Goal: Transaction & Acquisition: Subscribe to service/newsletter

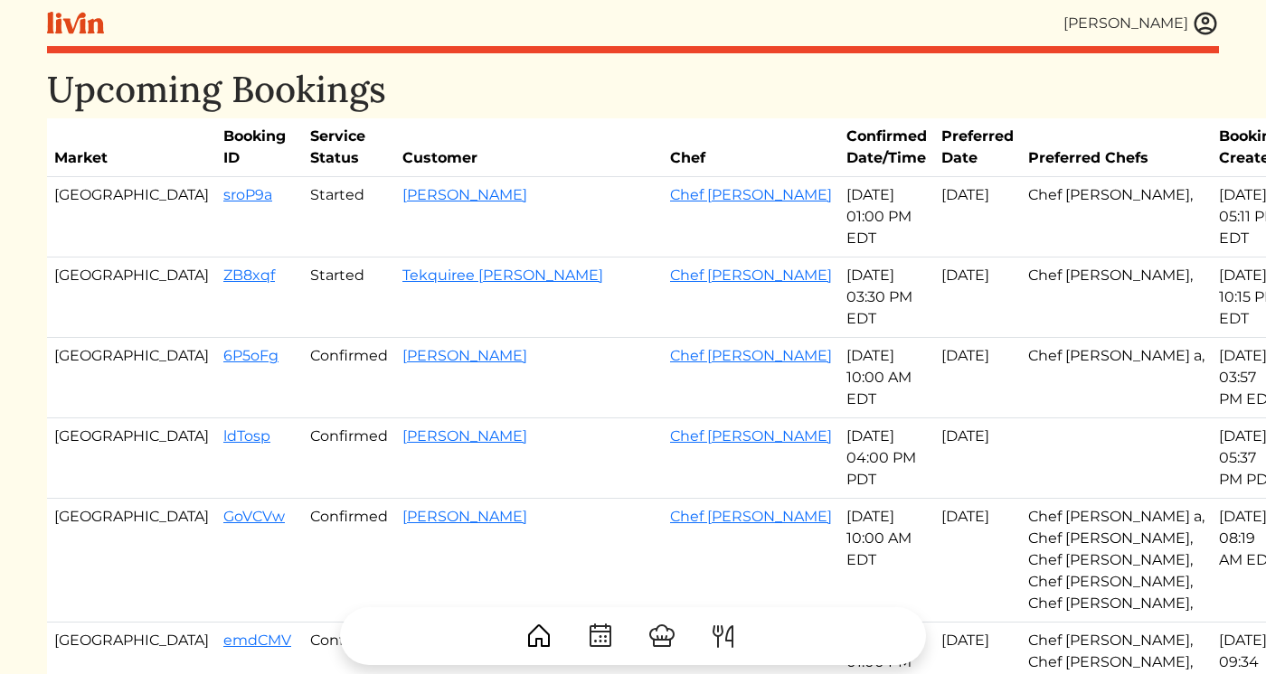
click at [1200, 31] on img at bounding box center [1205, 23] width 27 height 27
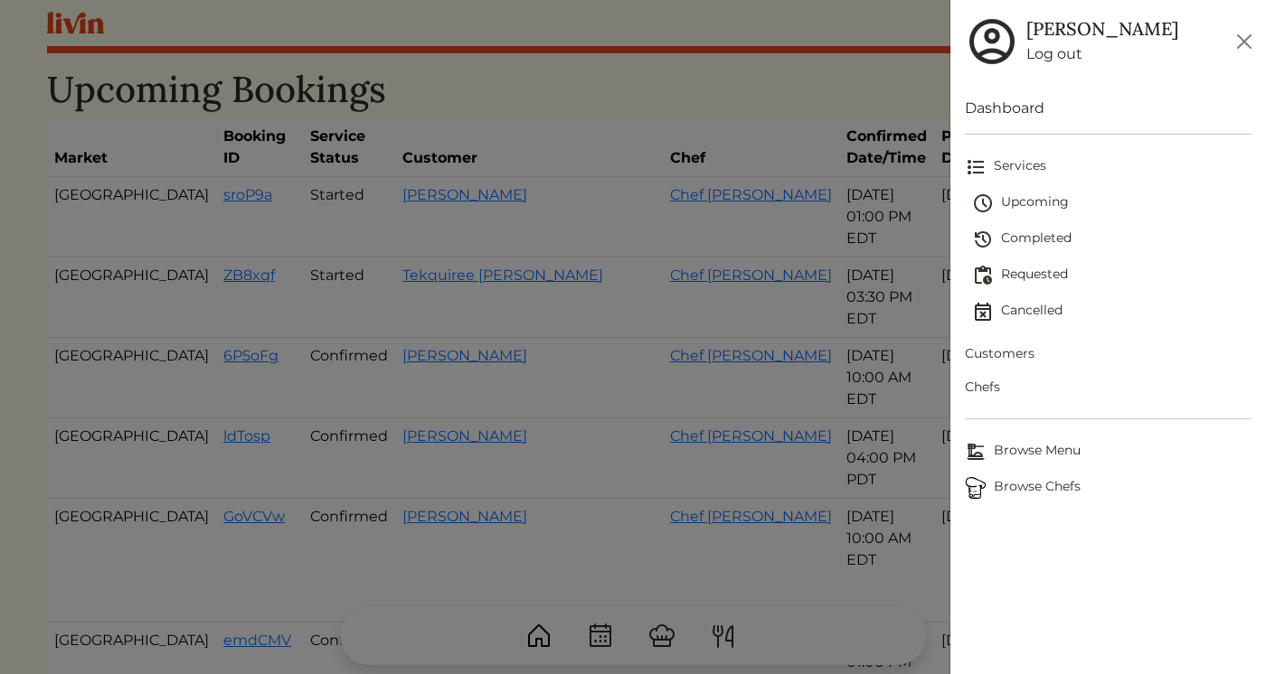
click at [1020, 273] on span "Requested" at bounding box center [1111, 276] width 279 height 22
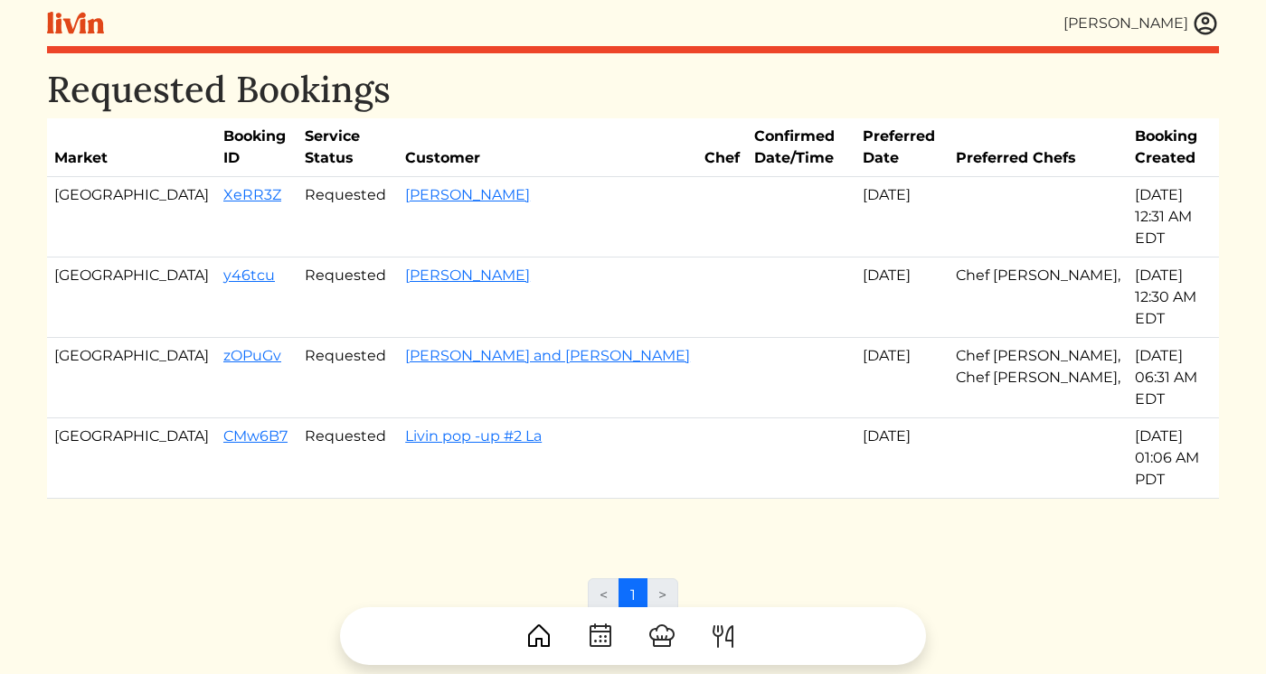
click at [1199, 24] on img at bounding box center [1205, 23] width 27 height 27
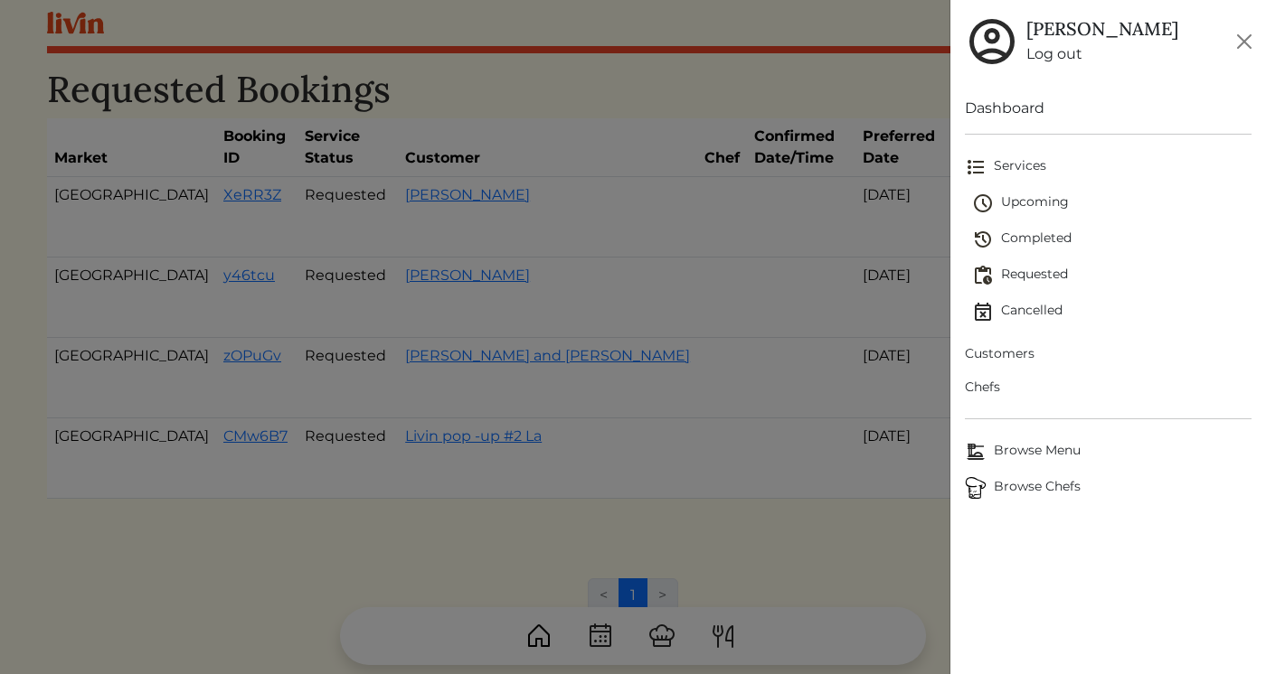
click at [1030, 204] on span "Upcoming" at bounding box center [1111, 204] width 279 height 22
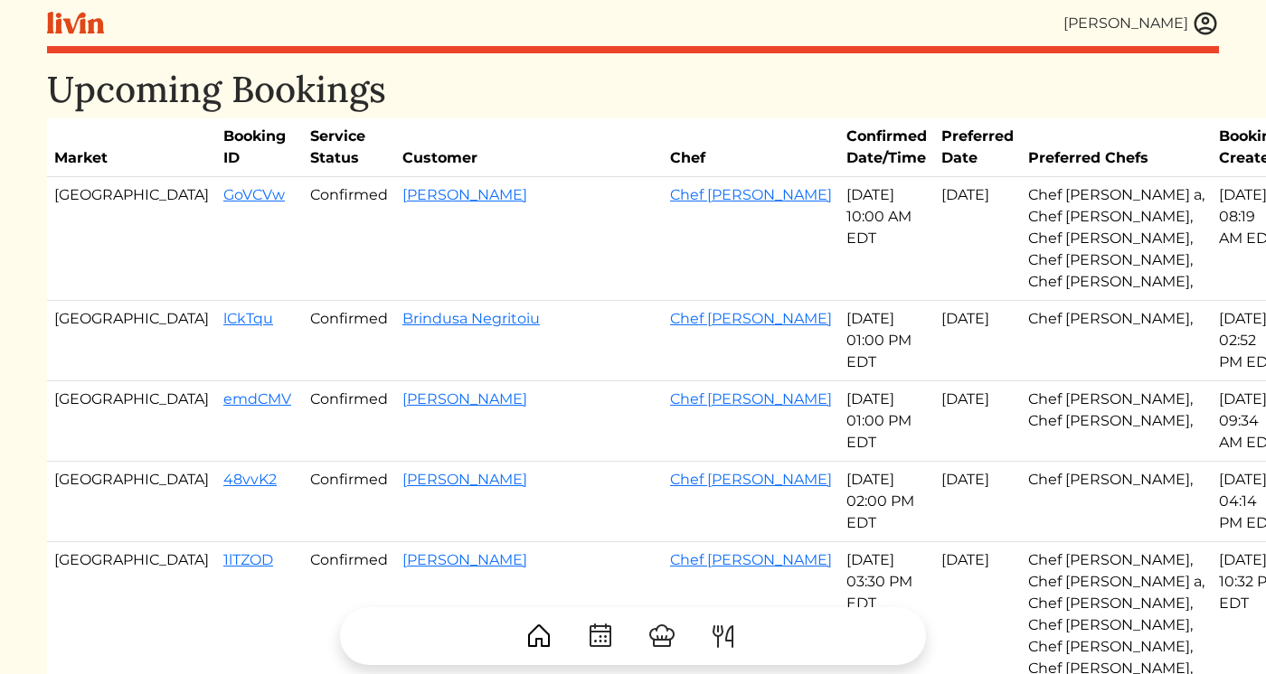
click at [1208, 21] on img at bounding box center [1205, 23] width 27 height 27
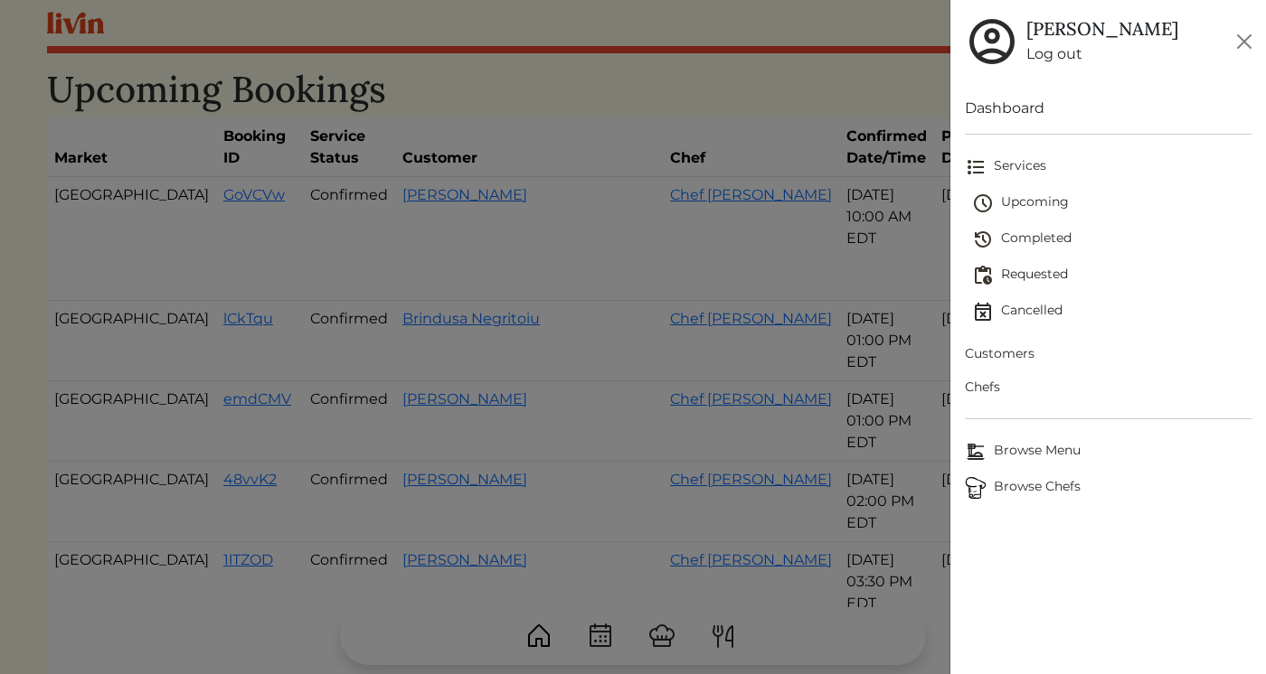
click at [1032, 274] on span "Requested" at bounding box center [1111, 276] width 279 height 22
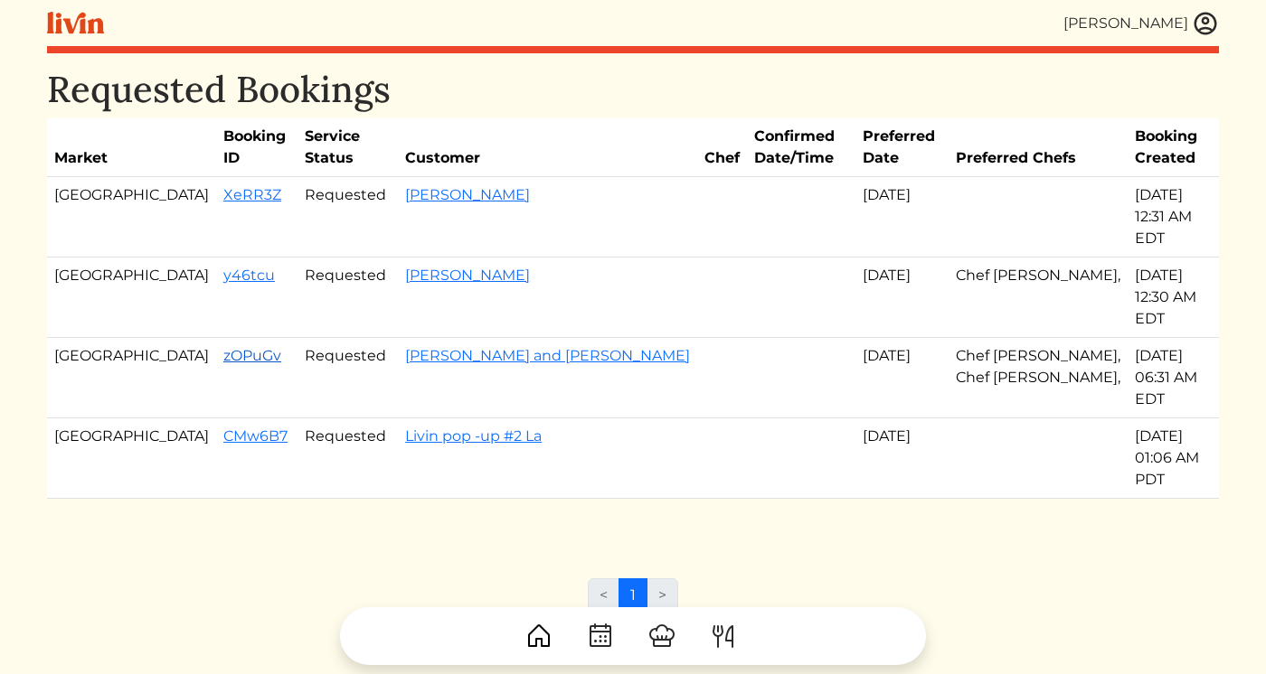
click at [223, 347] on link "zOPuGv" at bounding box center [252, 355] width 58 height 17
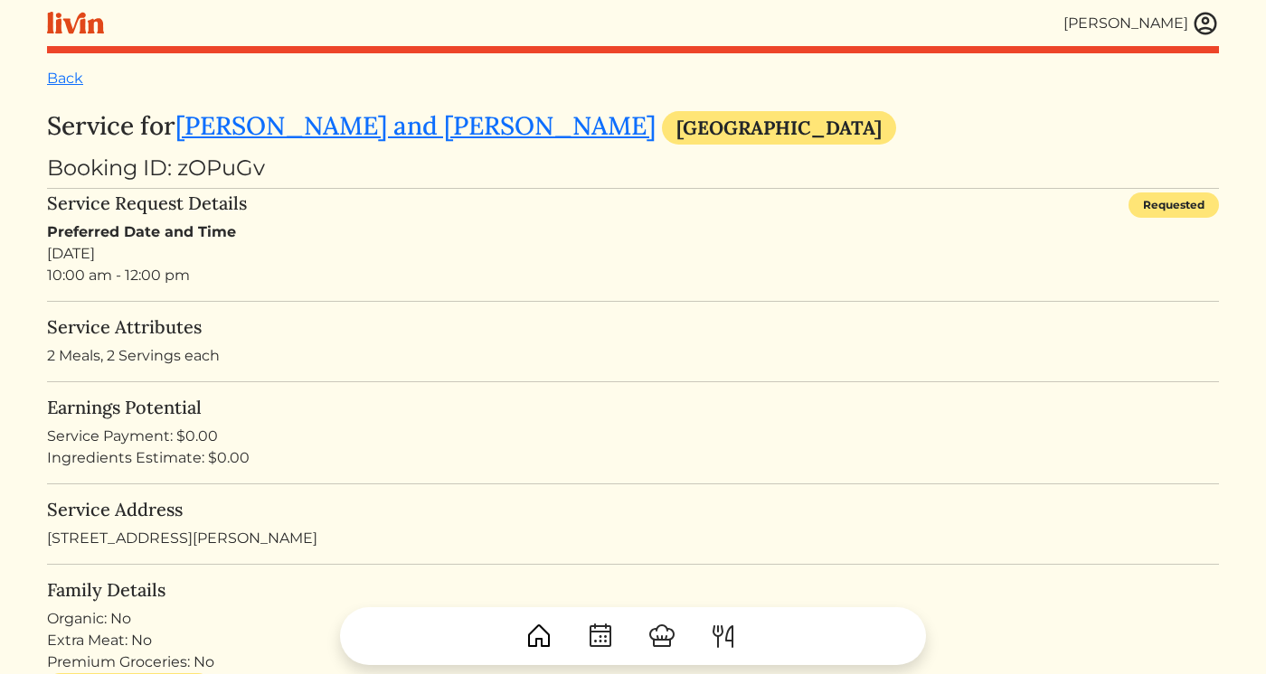
click at [699, 126] on h3 "Service for Stanley and abia Jackson Atlanta" at bounding box center [633, 127] width 1172 height 33
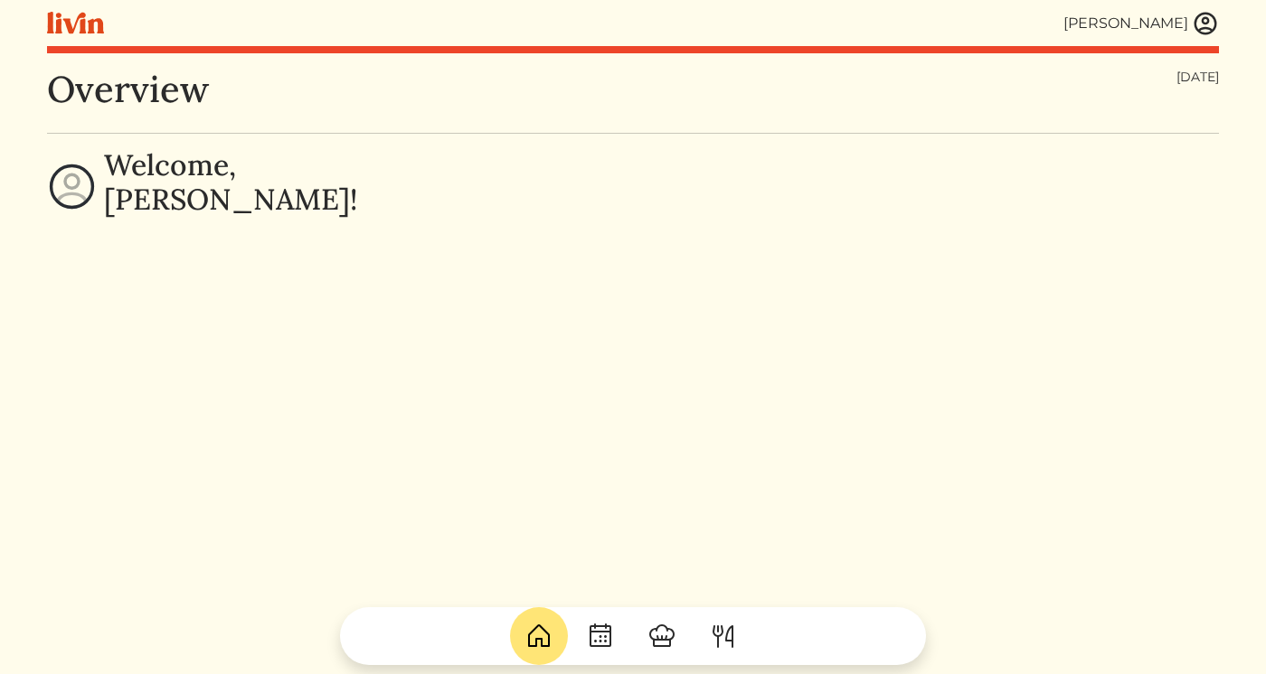
click at [1192, 13] on link at bounding box center [1205, 23] width 27 height 27
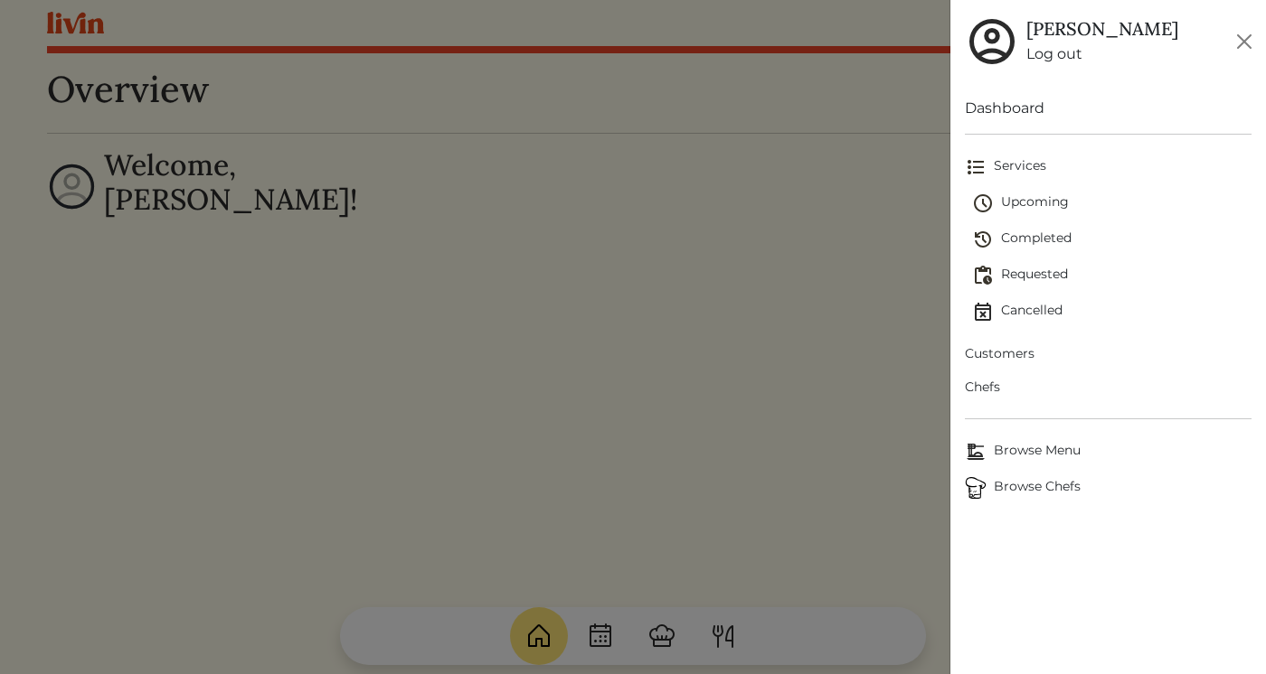
click at [1035, 205] on span "Upcoming" at bounding box center [1111, 204] width 279 height 22
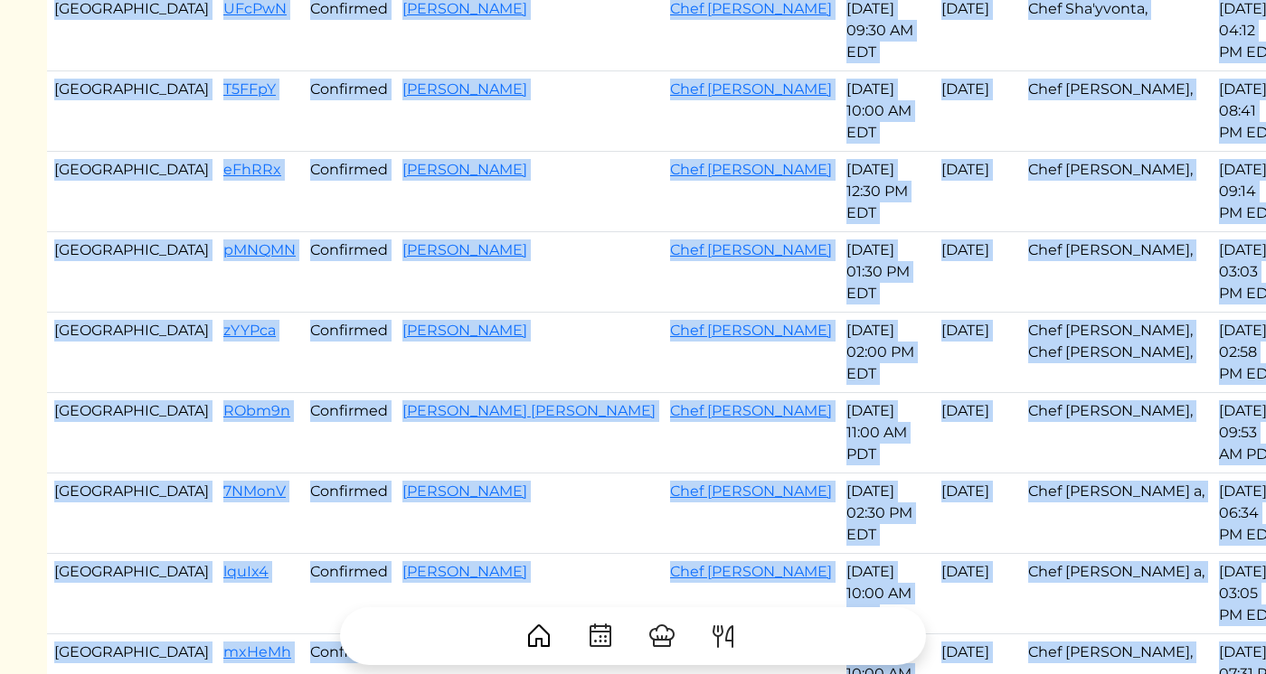
scroll to position [965, 0]
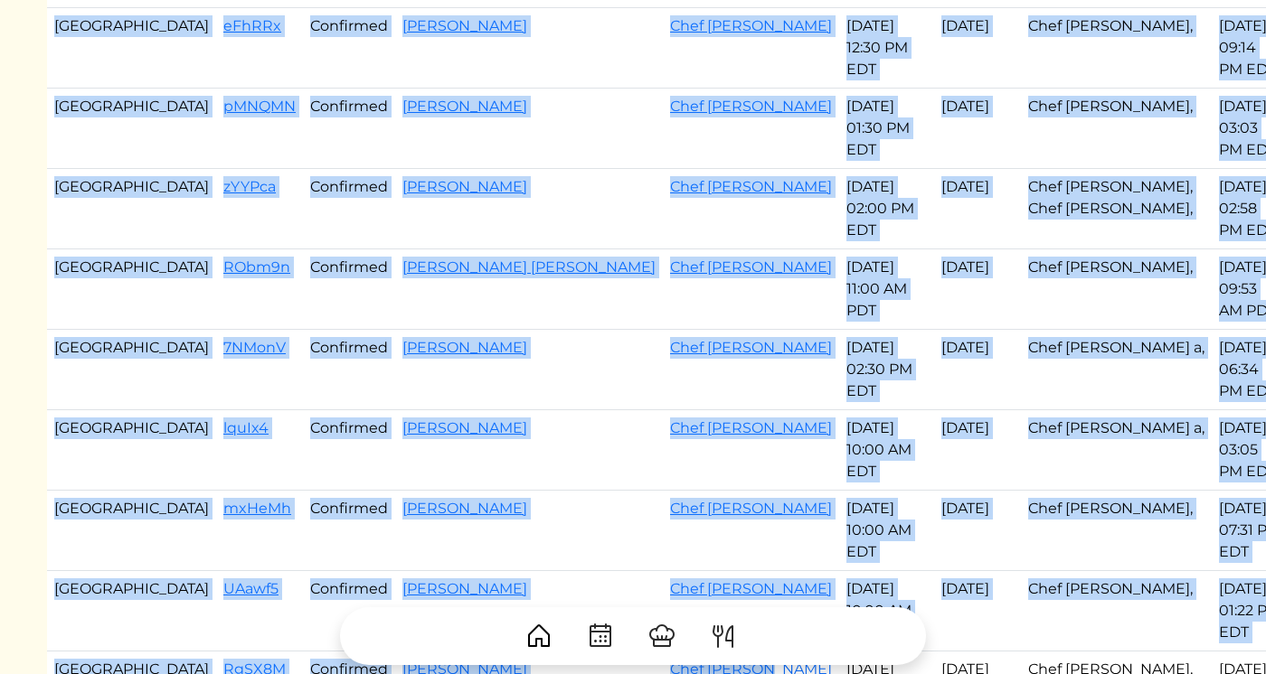
drag, startPoint x: 131, startPoint y: 296, endPoint x: 768, endPoint y: 391, distance: 643.6
click at [768, 391] on tbody "Atlanta GoVCVw Confirmed Burns Karen Chef Danielle a Sep 28, 2025 10:00 AM EDT …" at bounding box center [667, 93] width 1241 height 1761
copy tbody "zusghR Confirmed Crystal Clements Chef Nick Sep 28, 2025 06:00 PM PDT Sep 29, 2…"
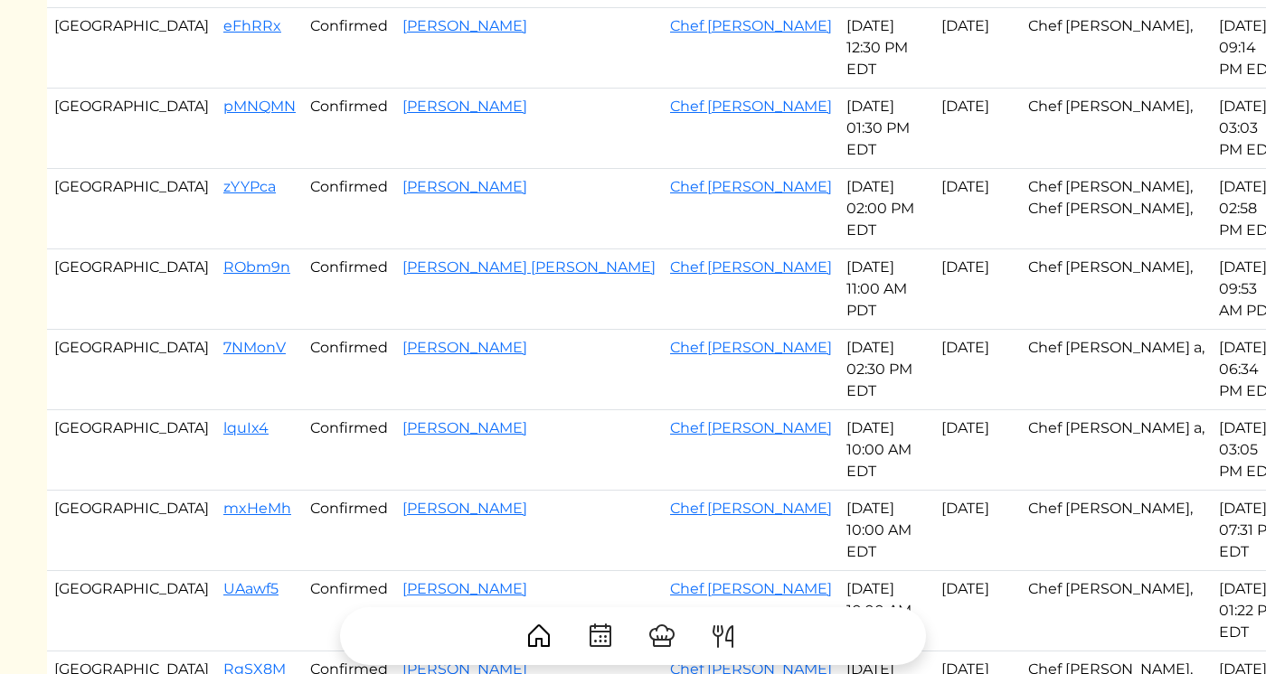
click at [466, 401] on td "Jessica Mcreynolds" at bounding box center [529, 370] width 268 height 80
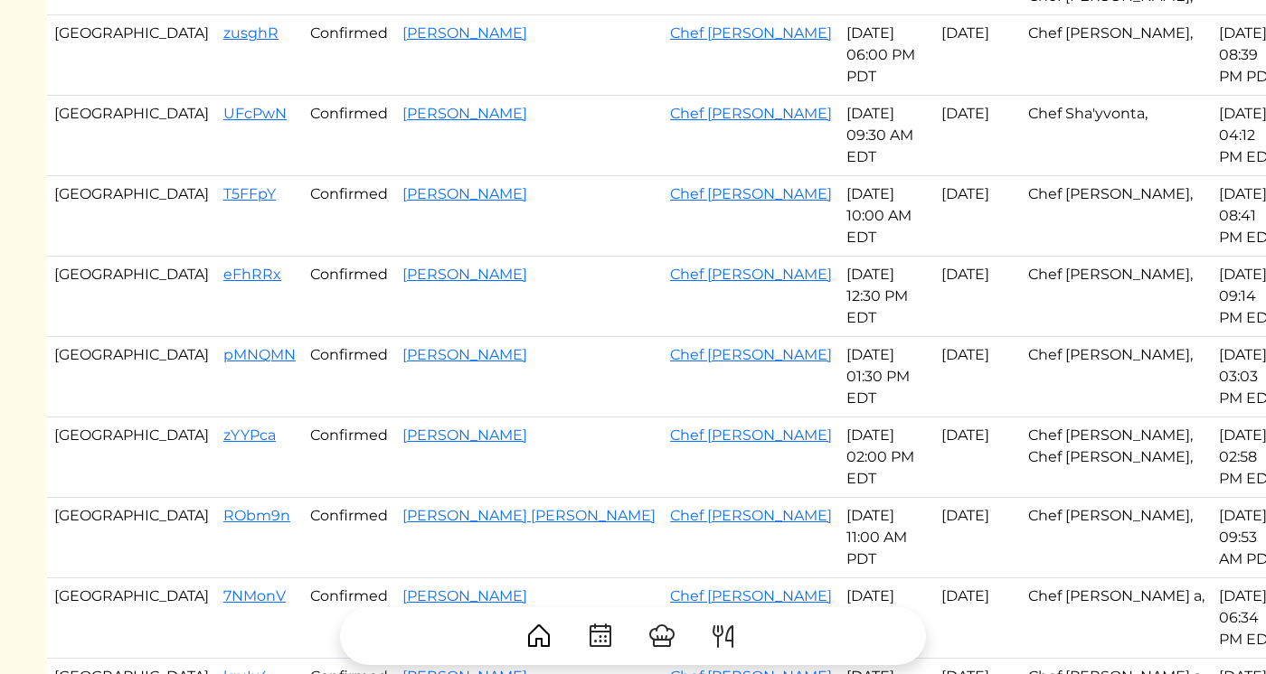
scroll to position [825, 0]
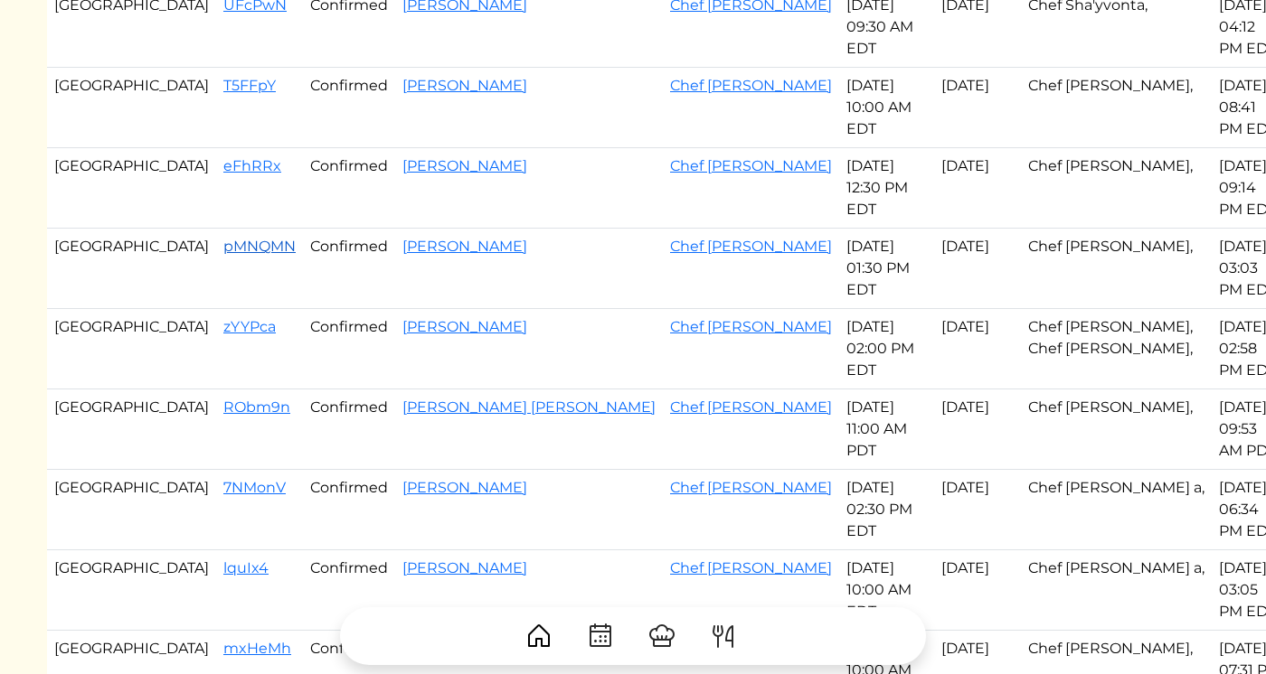
click at [223, 254] on link "pMNQMN" at bounding box center [259, 246] width 72 height 17
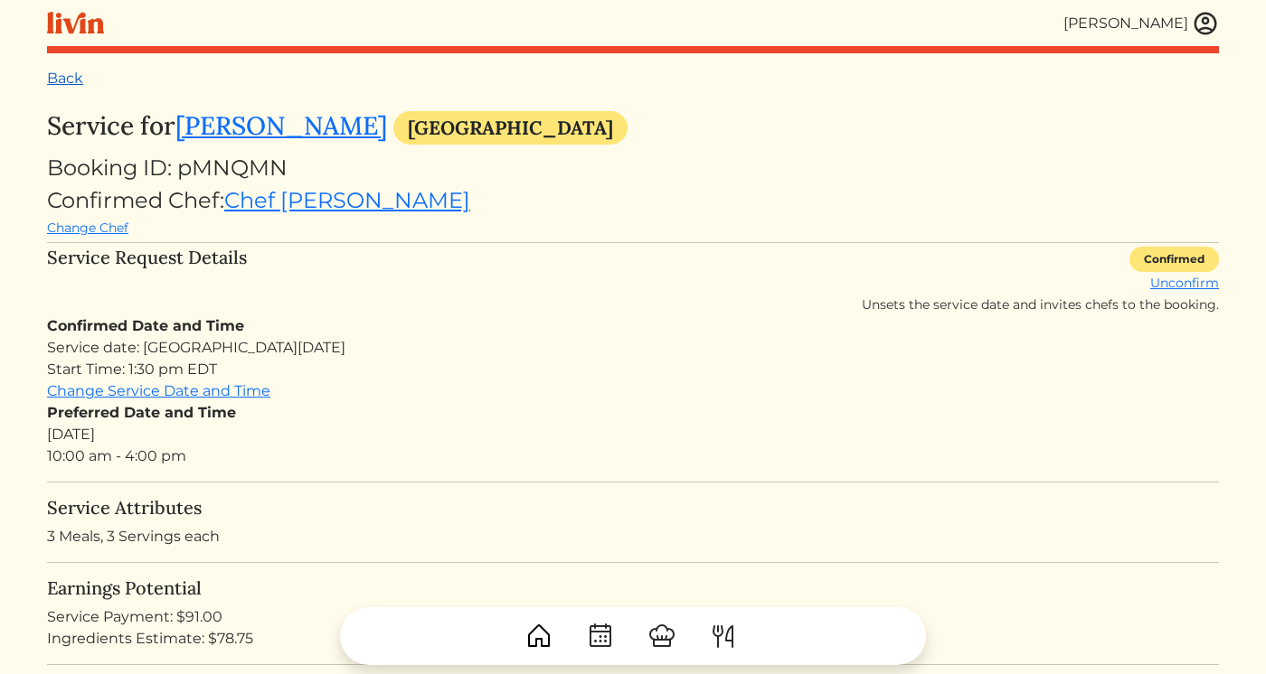
click at [74, 72] on link "Back" at bounding box center [65, 78] width 36 height 17
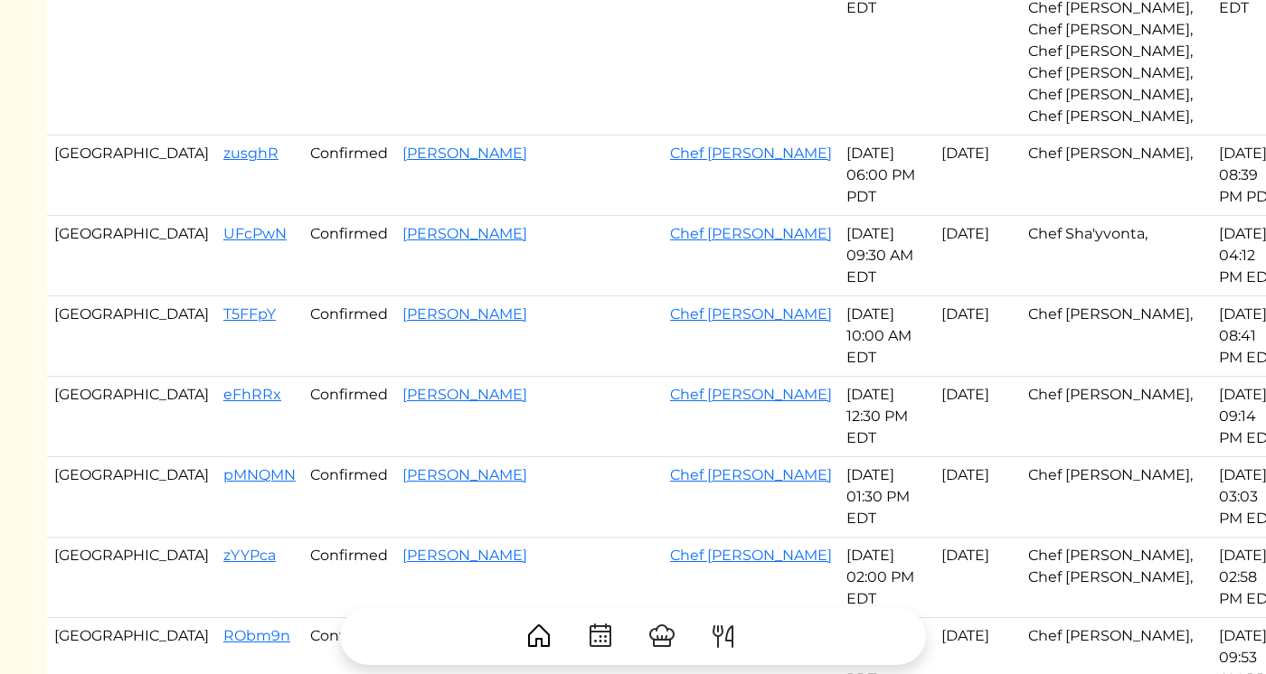
scroll to position [642, 0]
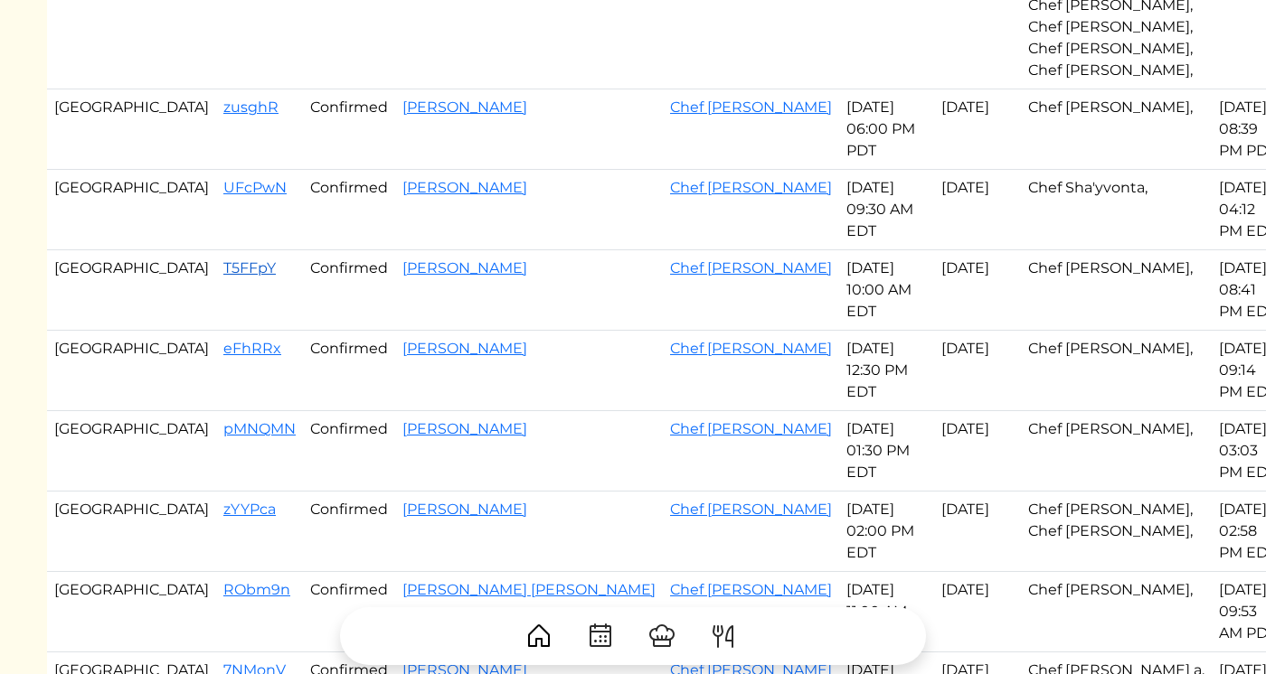
click at [223, 262] on link "T5FFpY" at bounding box center [249, 267] width 52 height 17
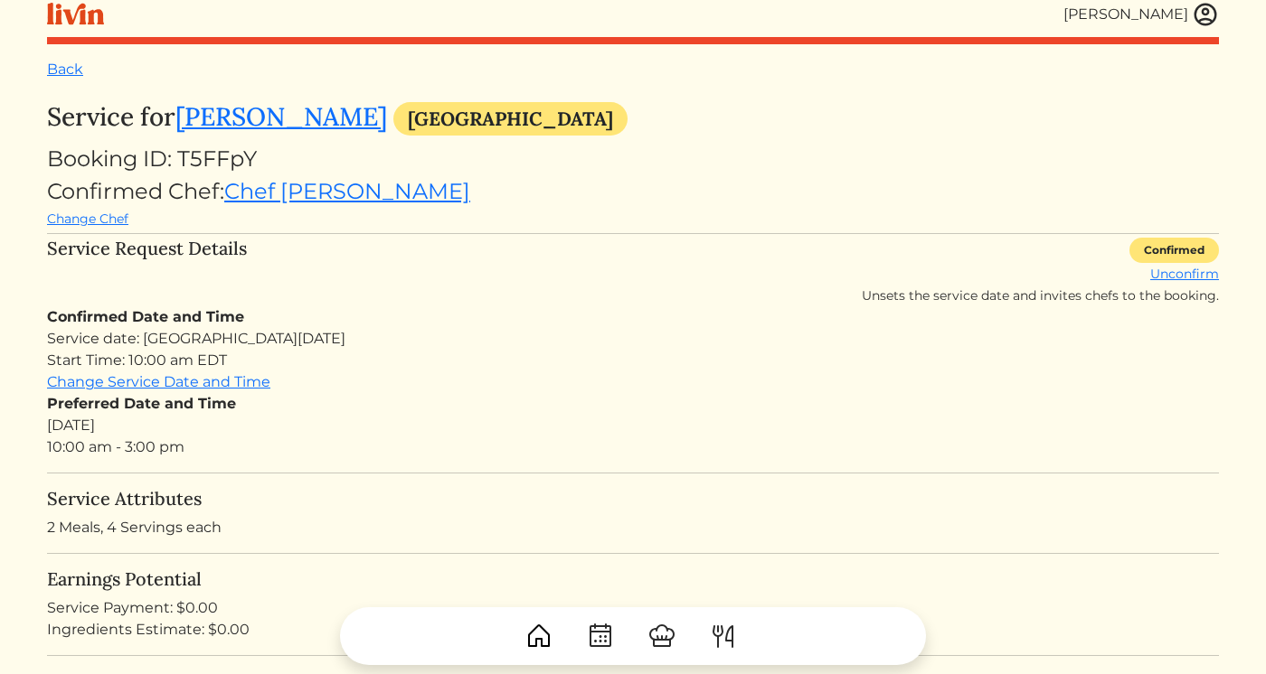
scroll to position [10, 0]
click at [56, 67] on link "Back" at bounding box center [65, 68] width 36 height 17
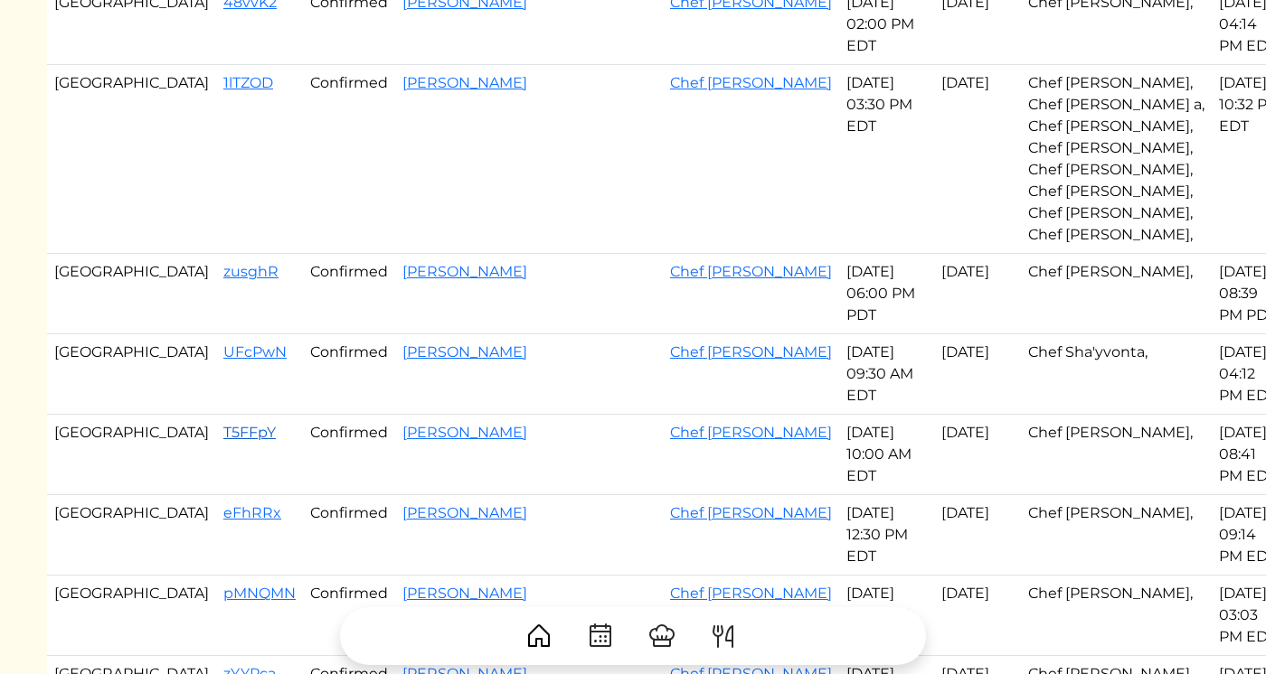
click at [223, 434] on link "T5FFpY" at bounding box center [249, 432] width 52 height 17
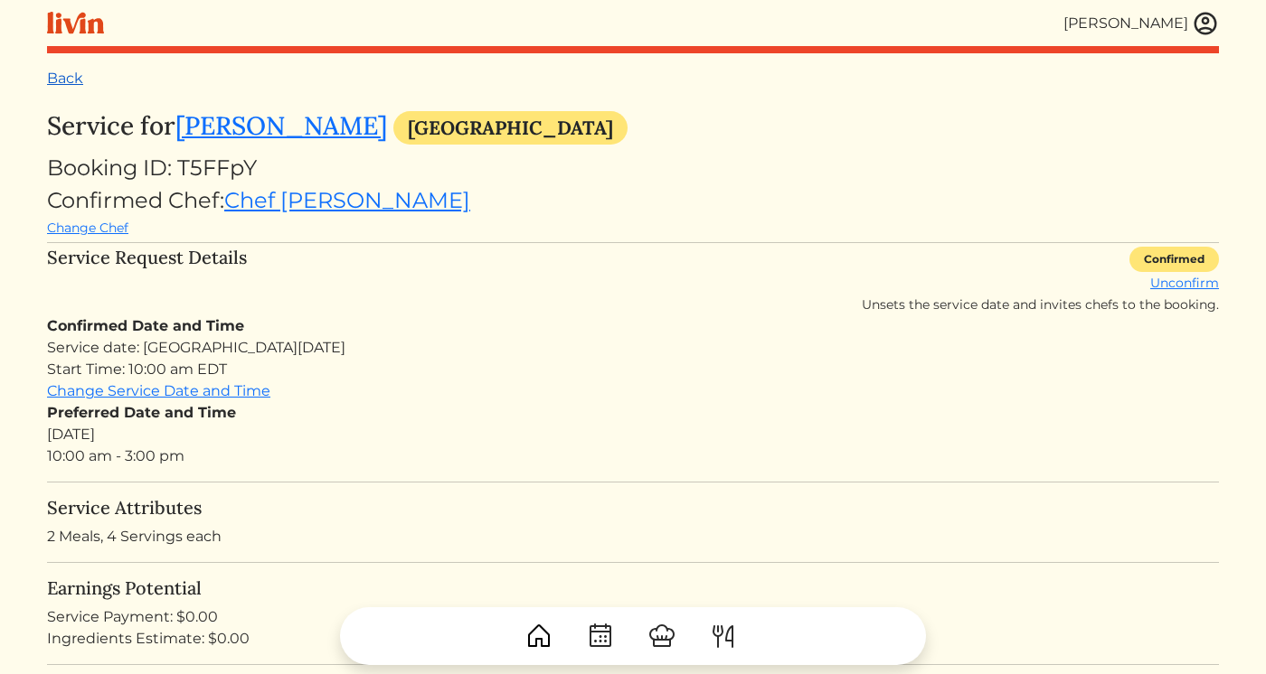
click at [71, 85] on link "Back" at bounding box center [65, 78] width 36 height 17
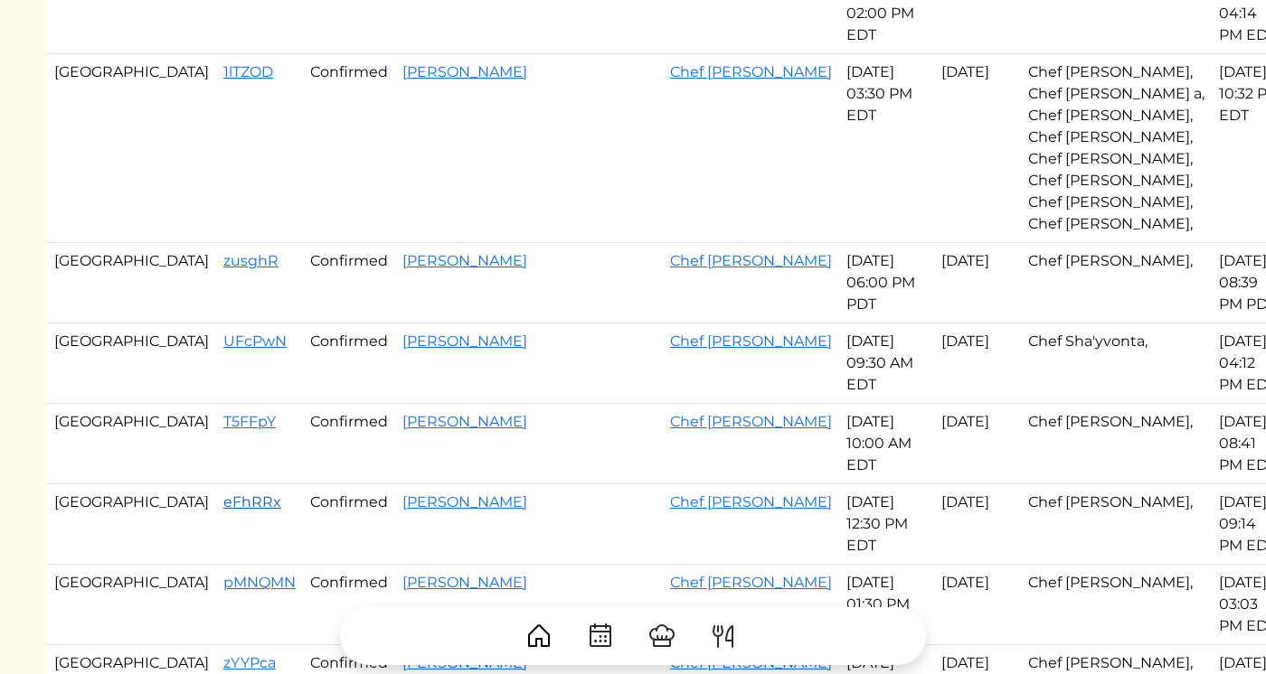
click at [223, 506] on link "eFhRRx" at bounding box center [252, 502] width 58 height 17
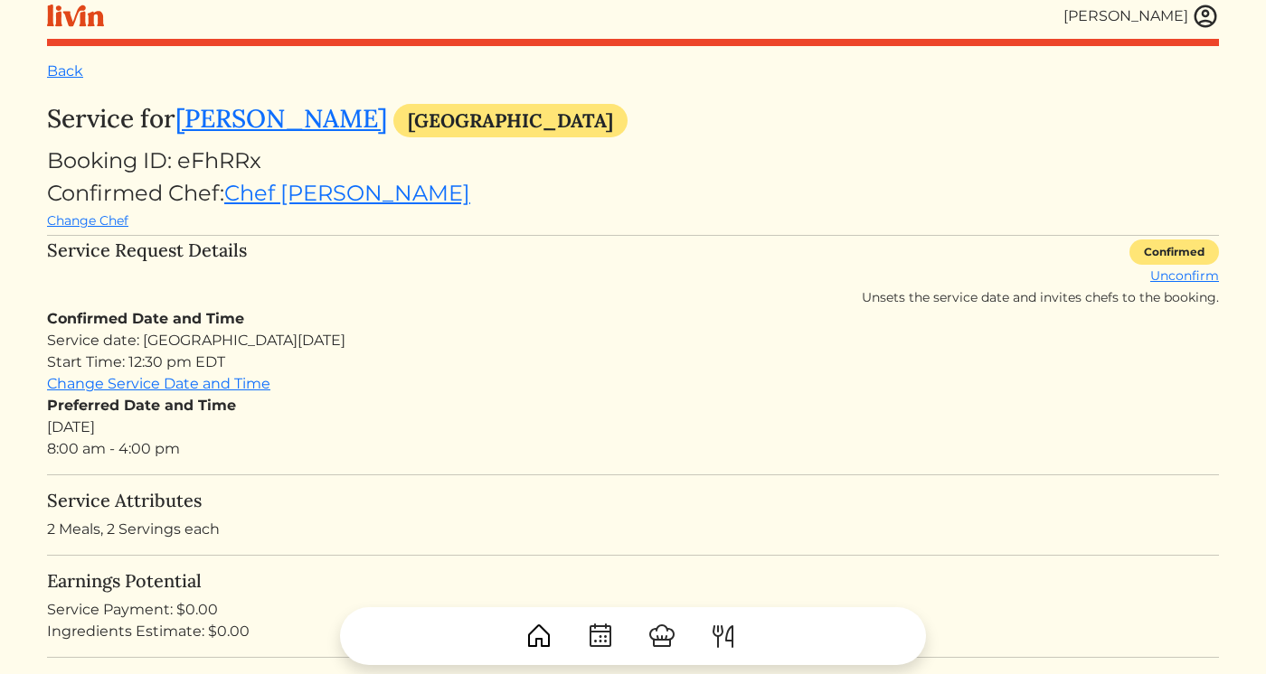
scroll to position [10, 0]
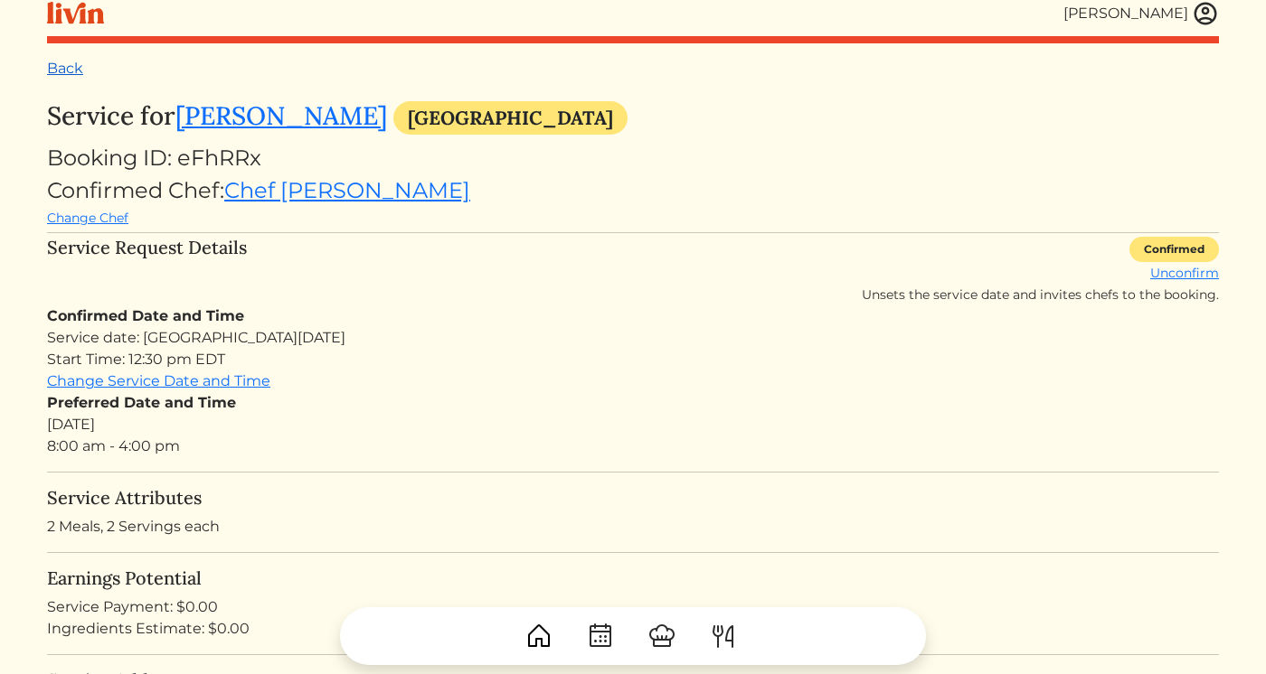
click at [70, 65] on link "Back" at bounding box center [65, 68] width 36 height 17
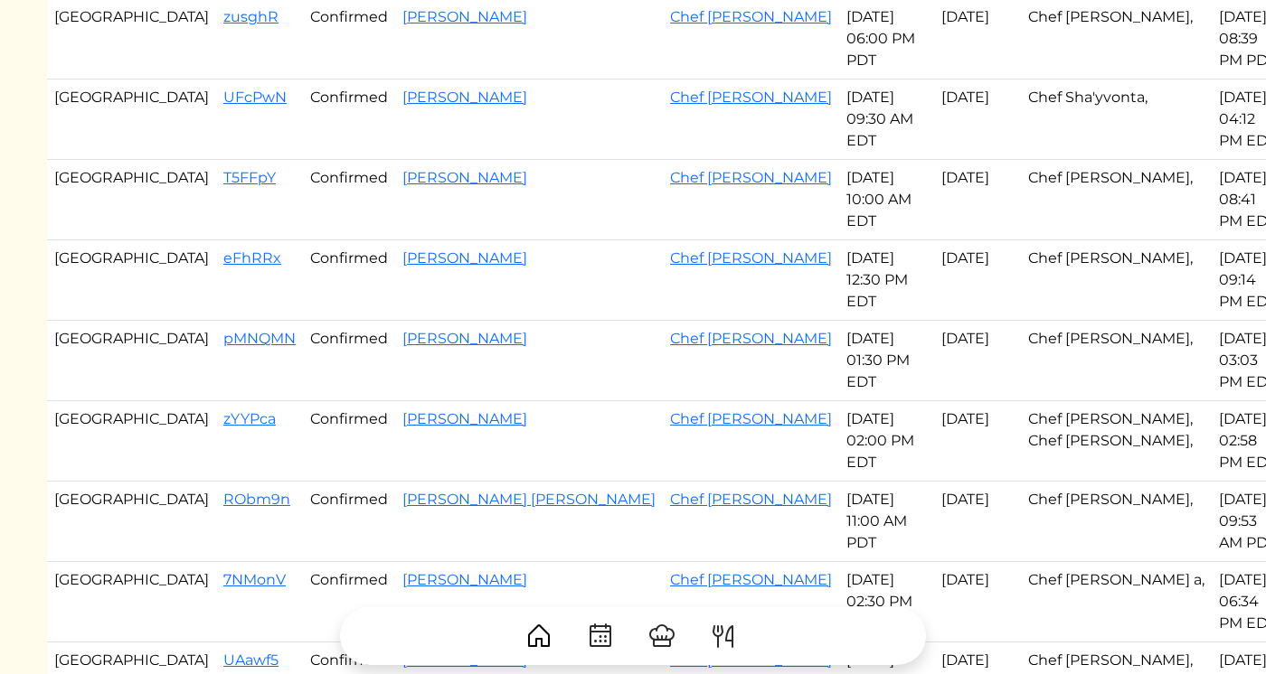
scroll to position [740, 0]
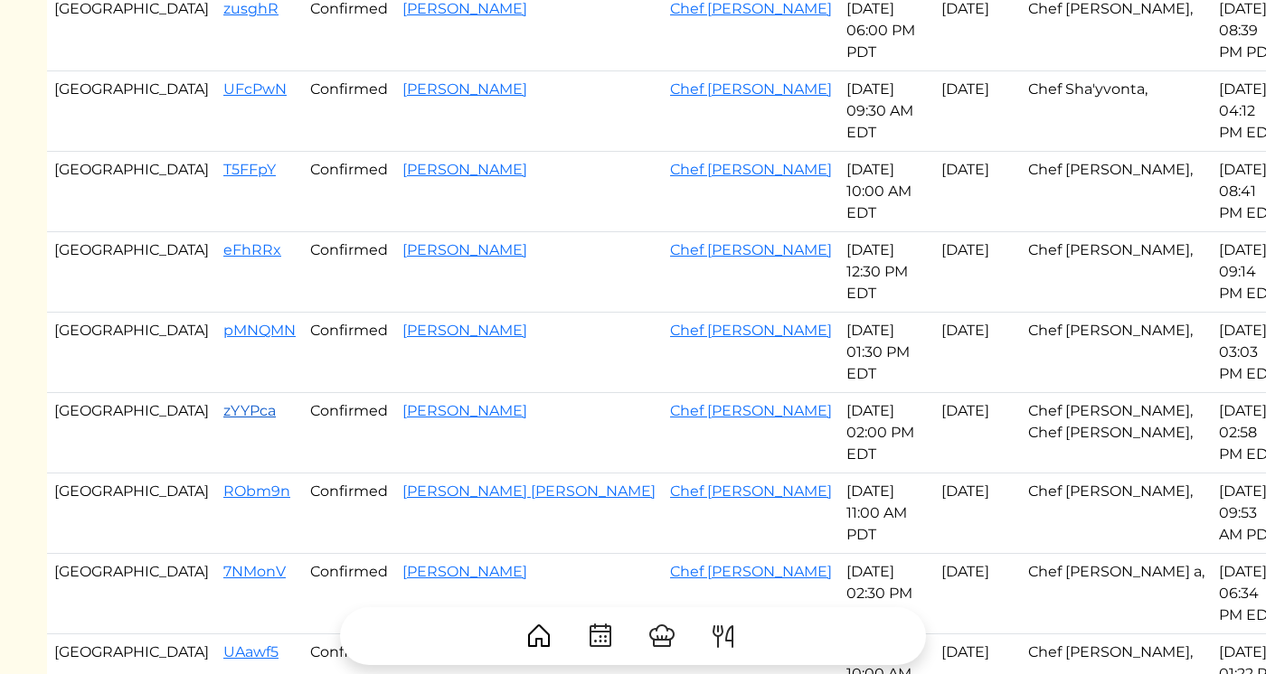
click at [223, 404] on link "zYYPca" at bounding box center [249, 410] width 52 height 17
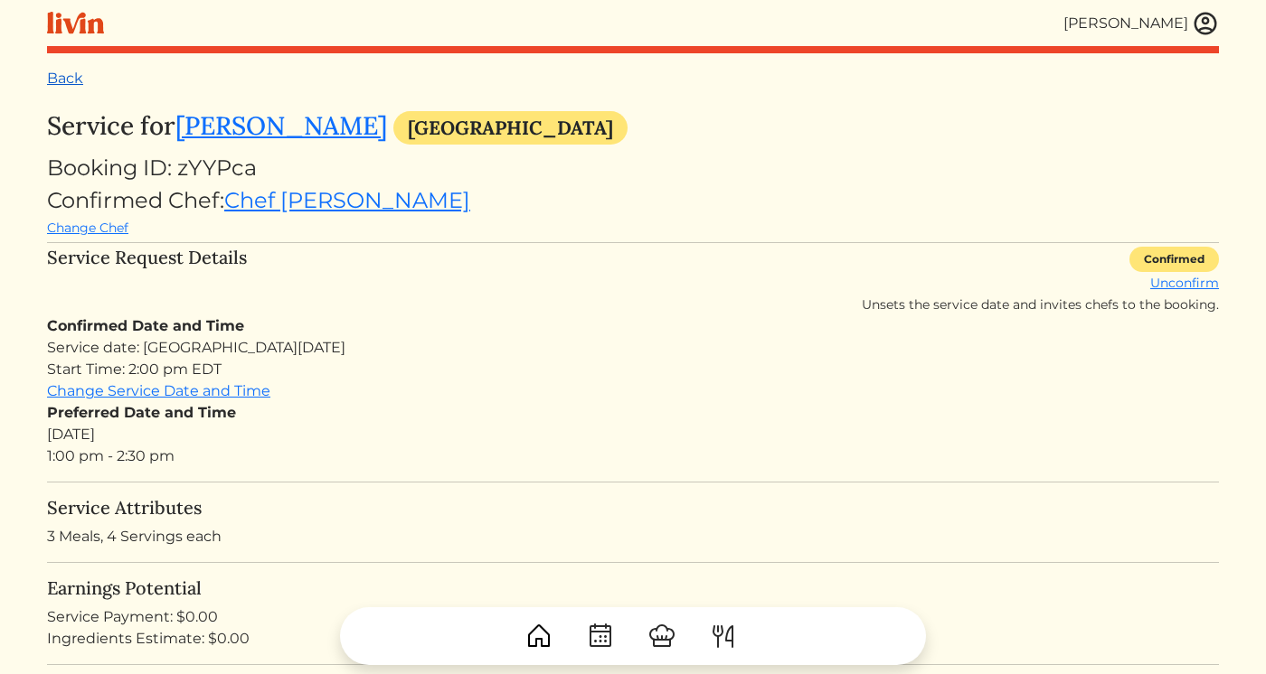
click at [79, 73] on link "Back" at bounding box center [65, 78] width 36 height 17
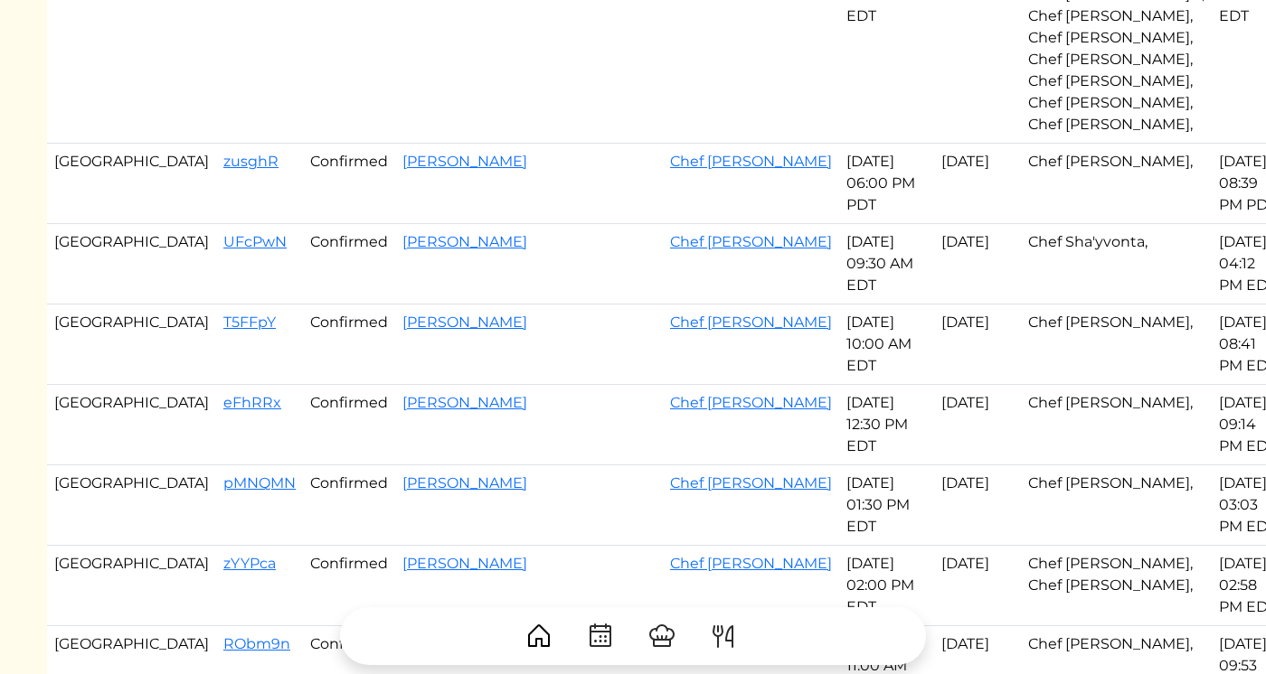
scroll to position [656, 0]
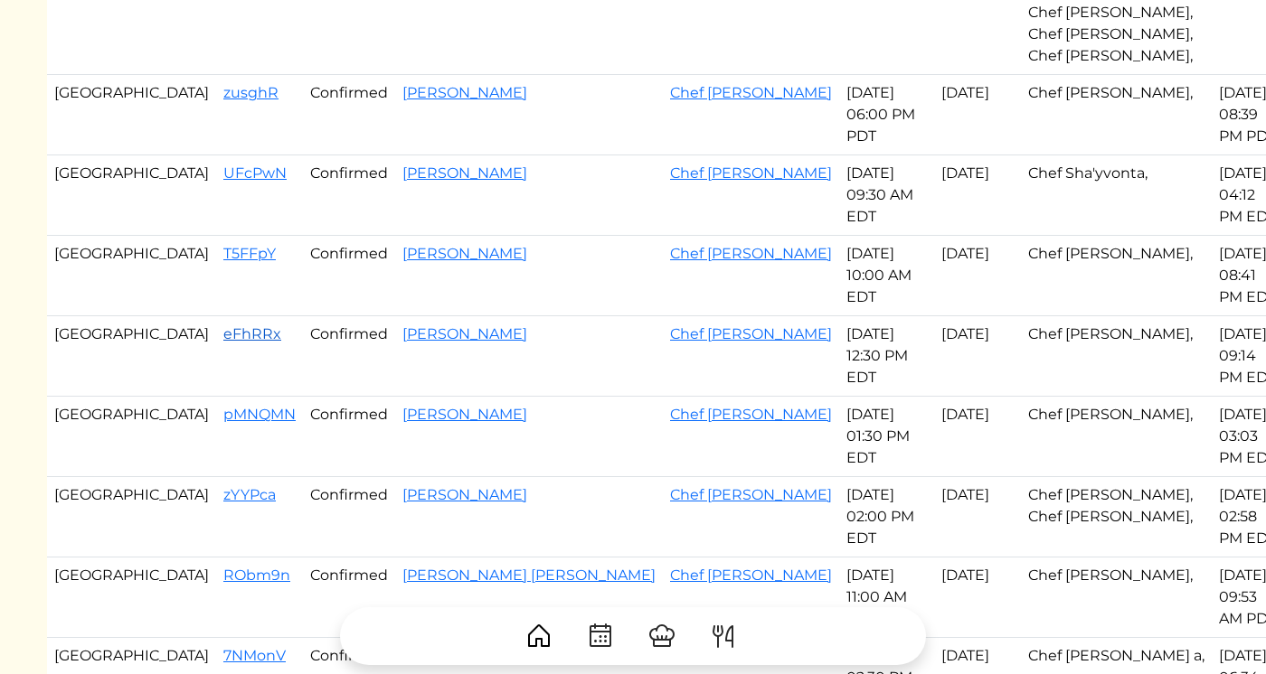
click at [223, 333] on link "eFhRRx" at bounding box center [252, 333] width 58 height 17
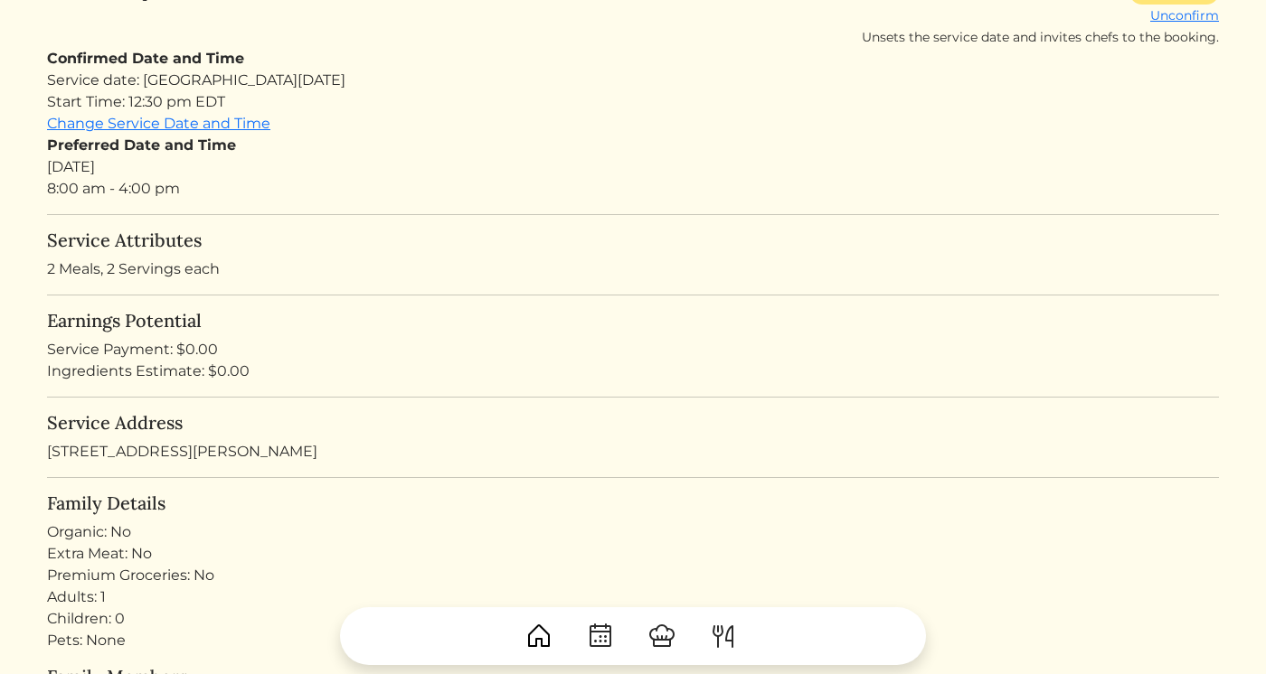
scroll to position [274, 0]
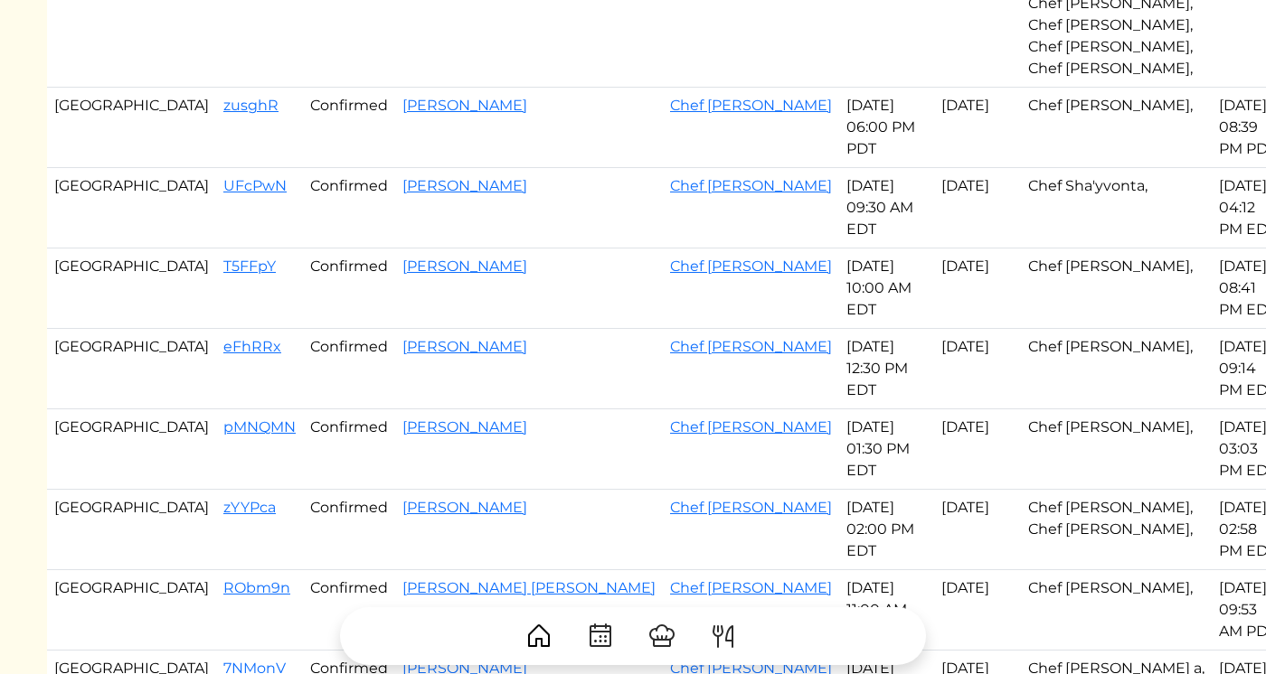
scroll to position [656, 0]
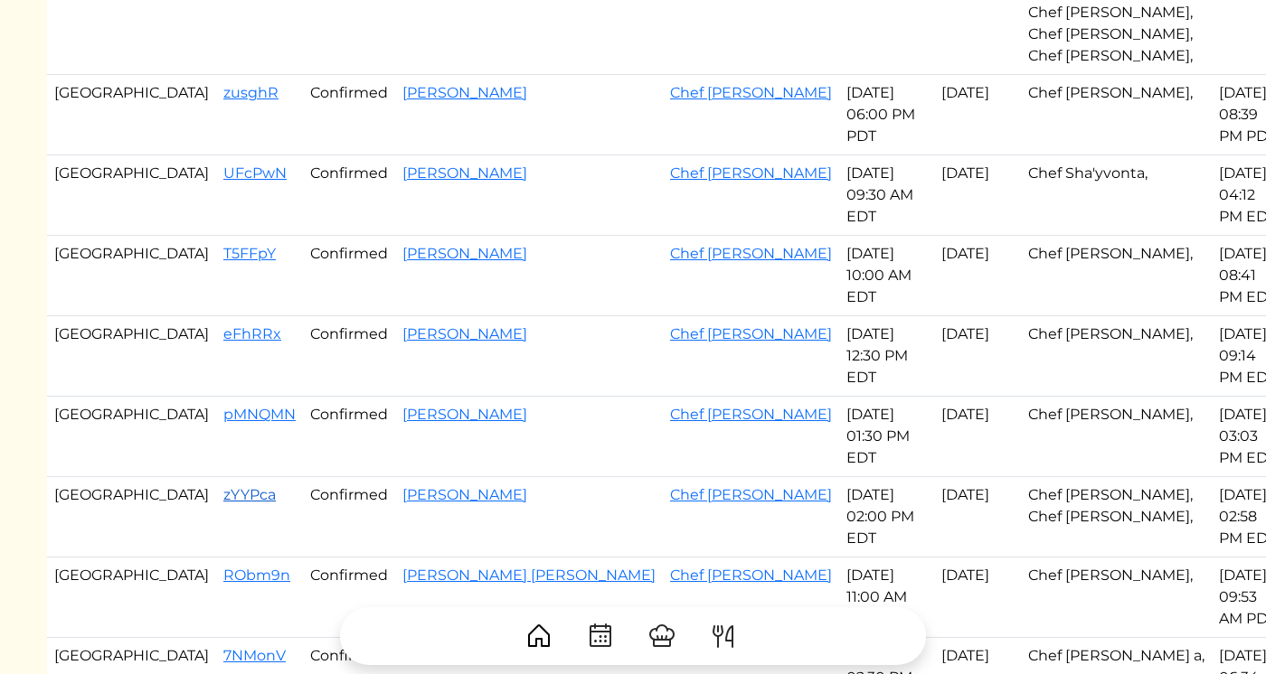
click at [223, 491] on link "zYYPca" at bounding box center [249, 494] width 52 height 17
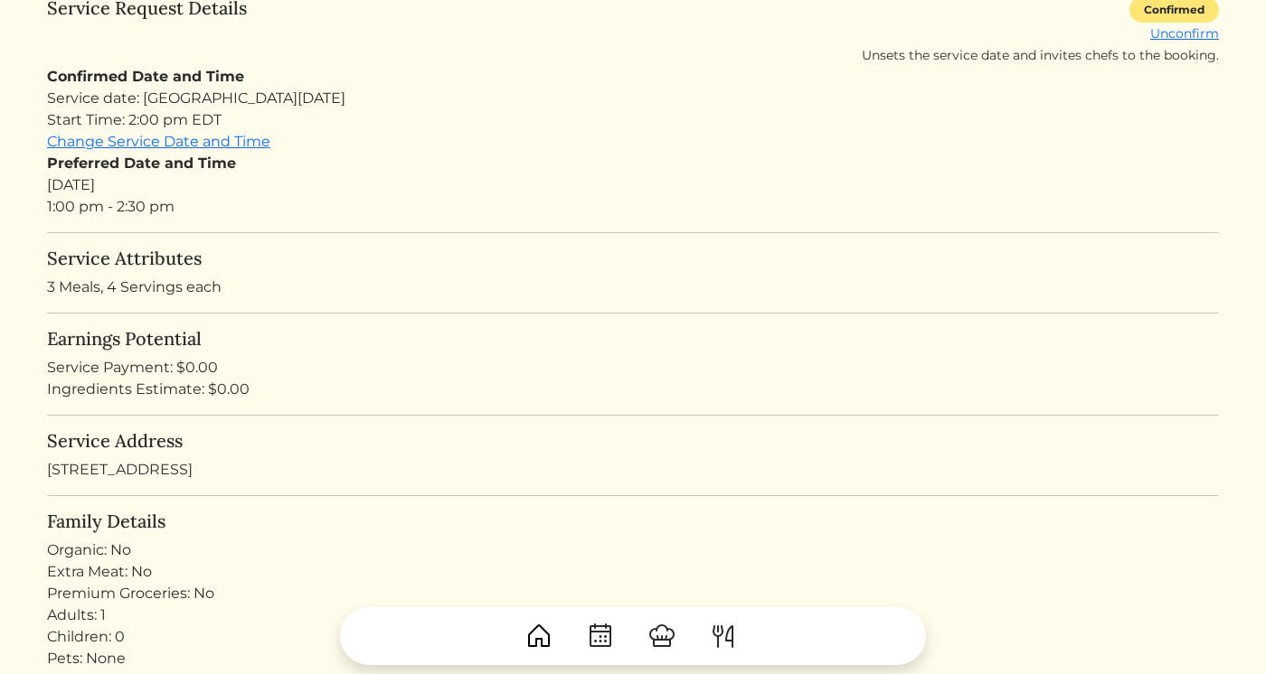
scroll to position [259, 0]
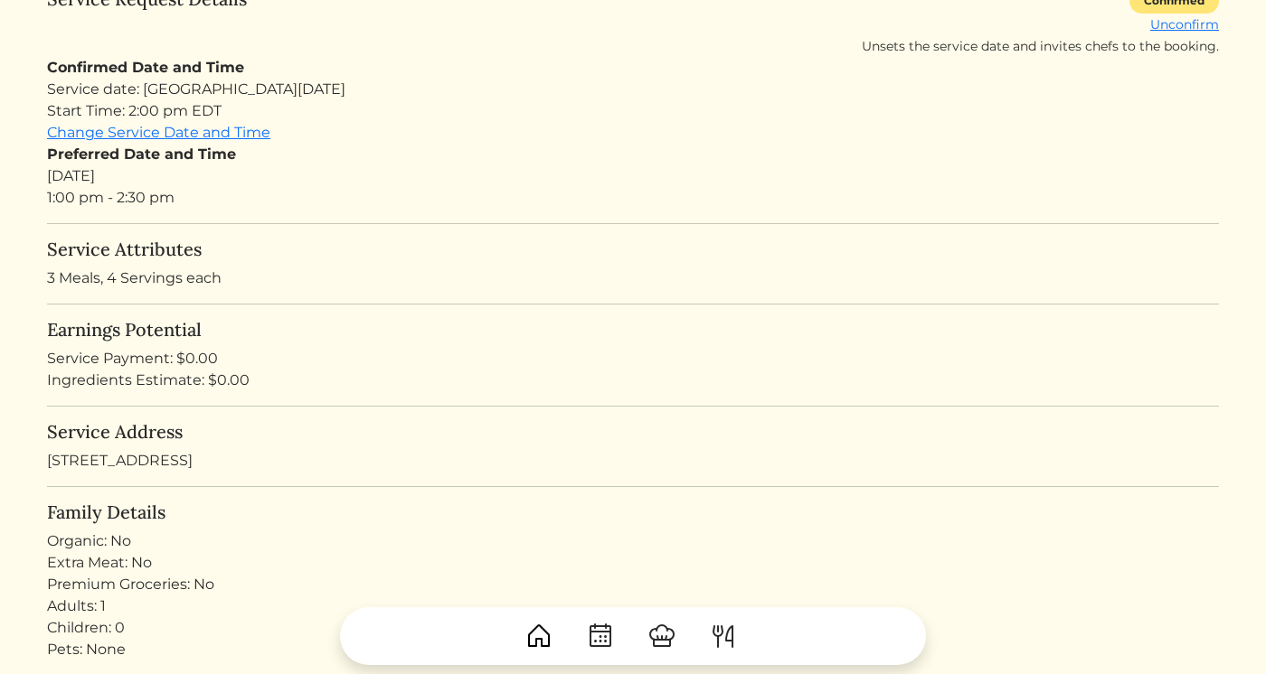
click at [174, 467] on div "Service Address 4715 Millbrook Dr NW, Atlanta, GA 30327, USA" at bounding box center [633, 446] width 1172 height 51
copy div "4715 Millbrook Dr NW, Atlanta, GA 30327, USA"
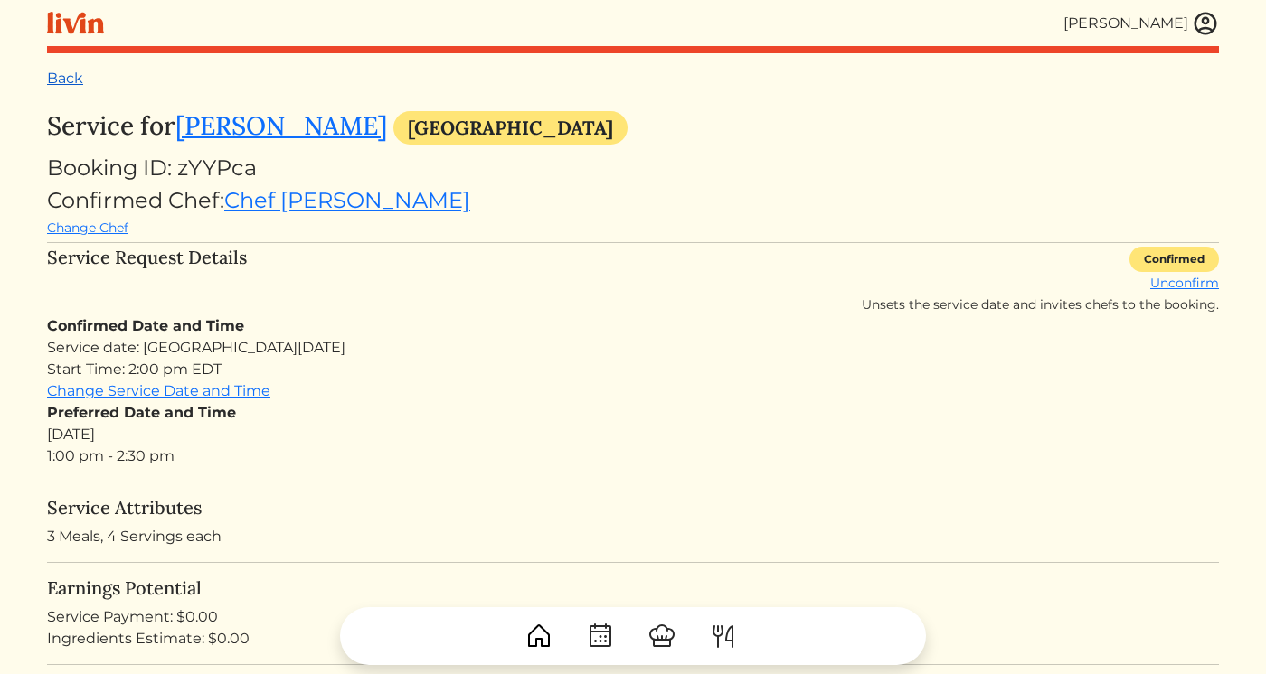
click at [61, 73] on link "Back" at bounding box center [65, 78] width 36 height 17
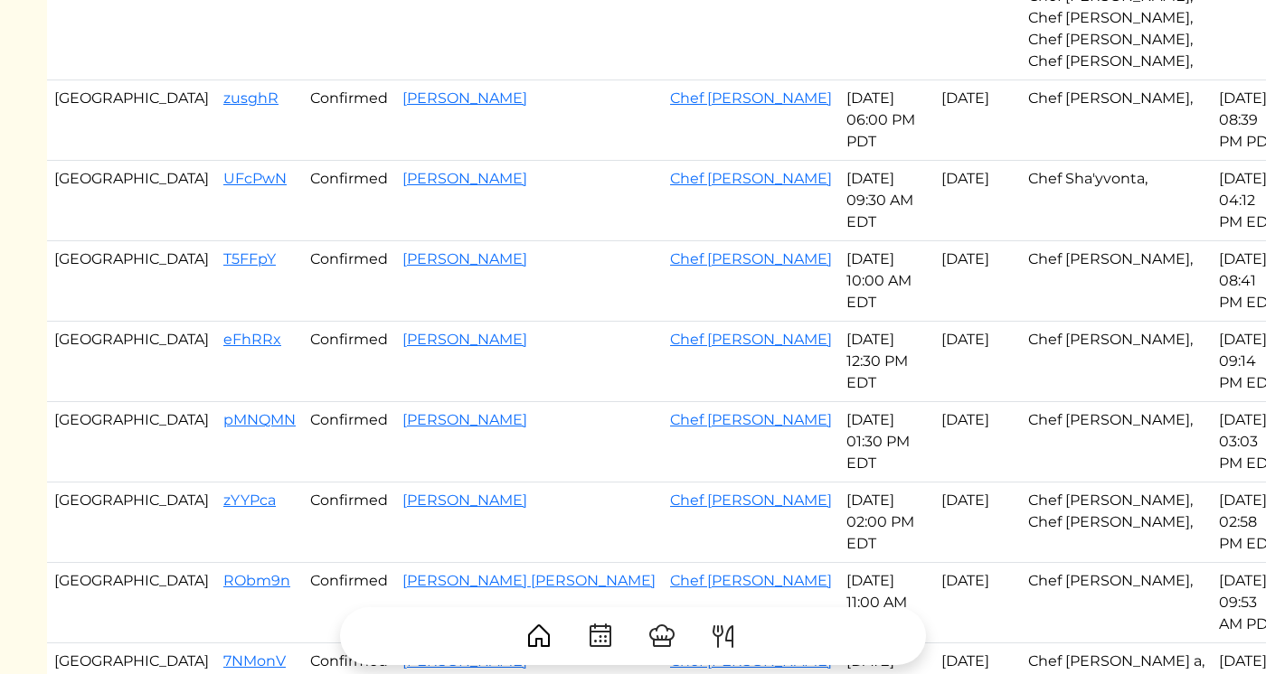
scroll to position [685, 0]
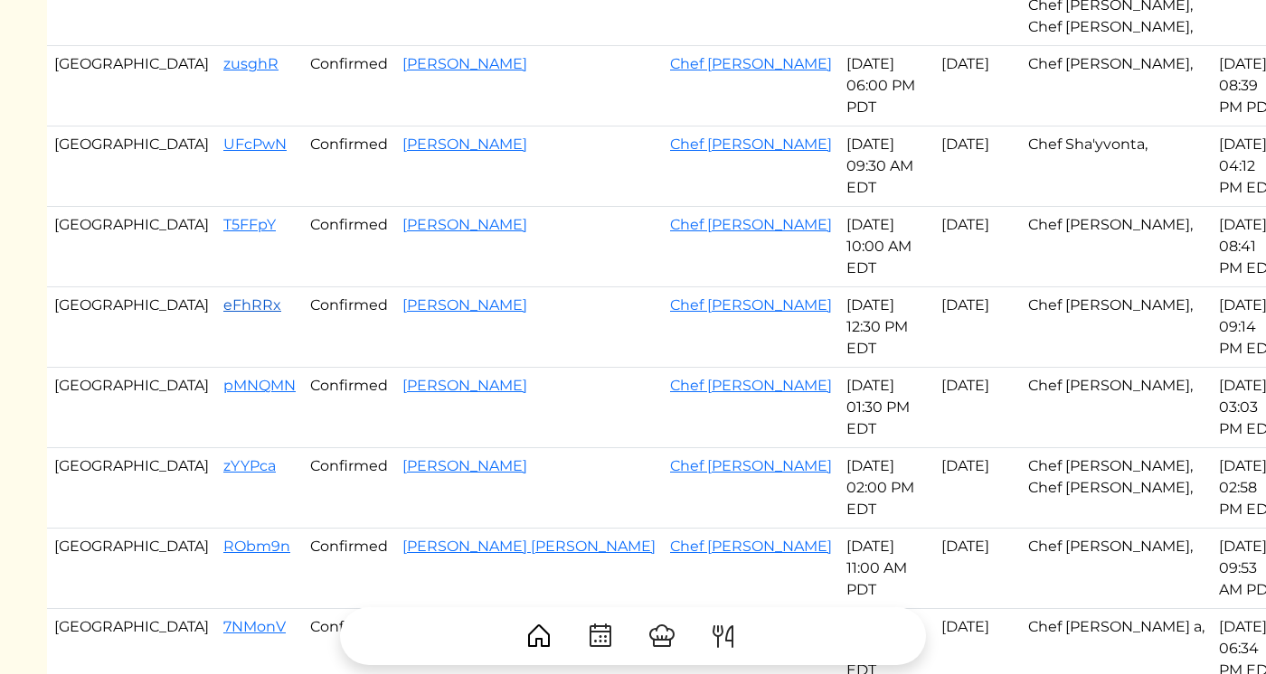
click at [223, 304] on link "eFhRRx" at bounding box center [252, 305] width 58 height 17
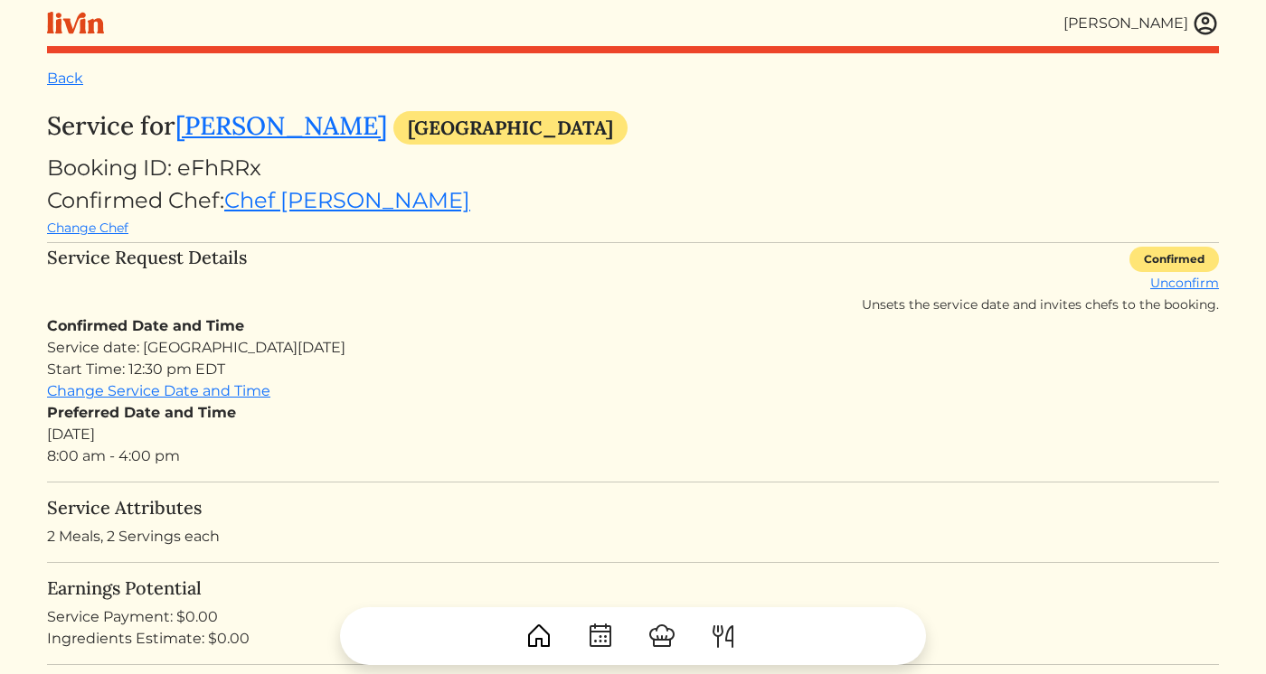
scroll to position [171, 0]
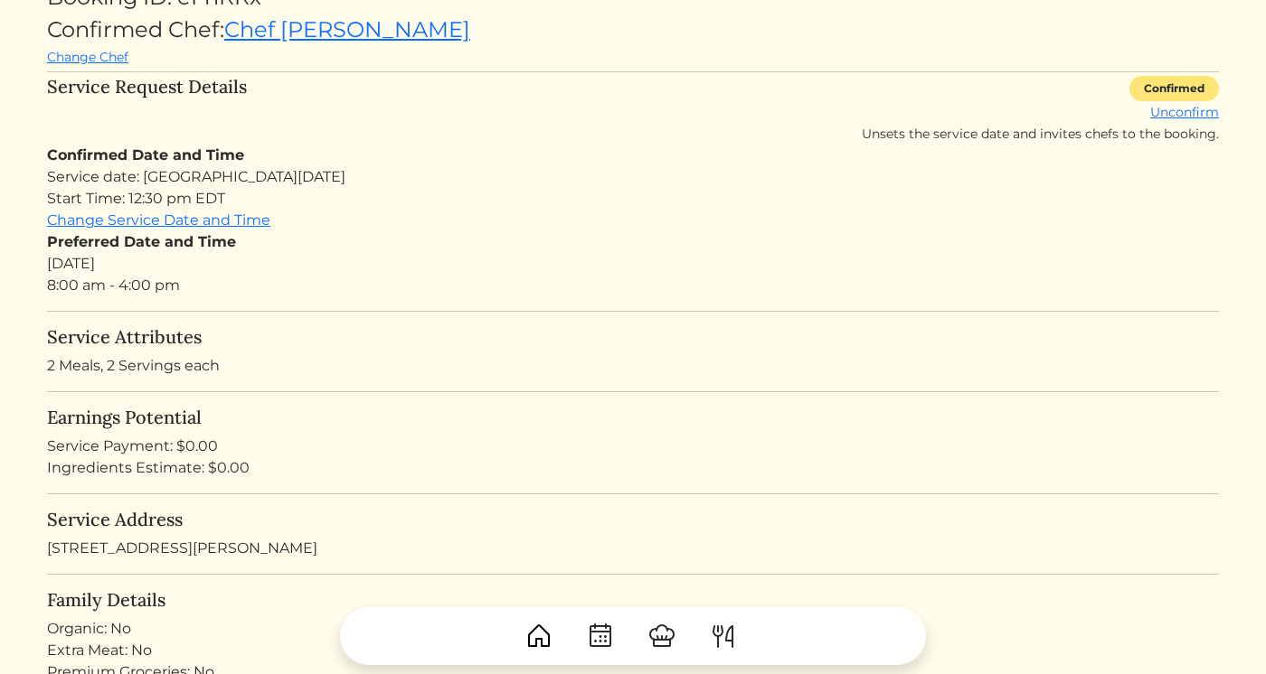
click at [206, 557] on div "Service Address 736 Antone St NW, Atlanta, GA. 30318" at bounding box center [633, 534] width 1172 height 51
copy div "736 Antone St NW, Atlanta, GA. 30318"
click at [481, 152] on div "Confirmed Date and Time Service date: Mon, Sep 29, 2025 Start Time: 12:30 pm ED…" at bounding box center [633, 221] width 1172 height 152
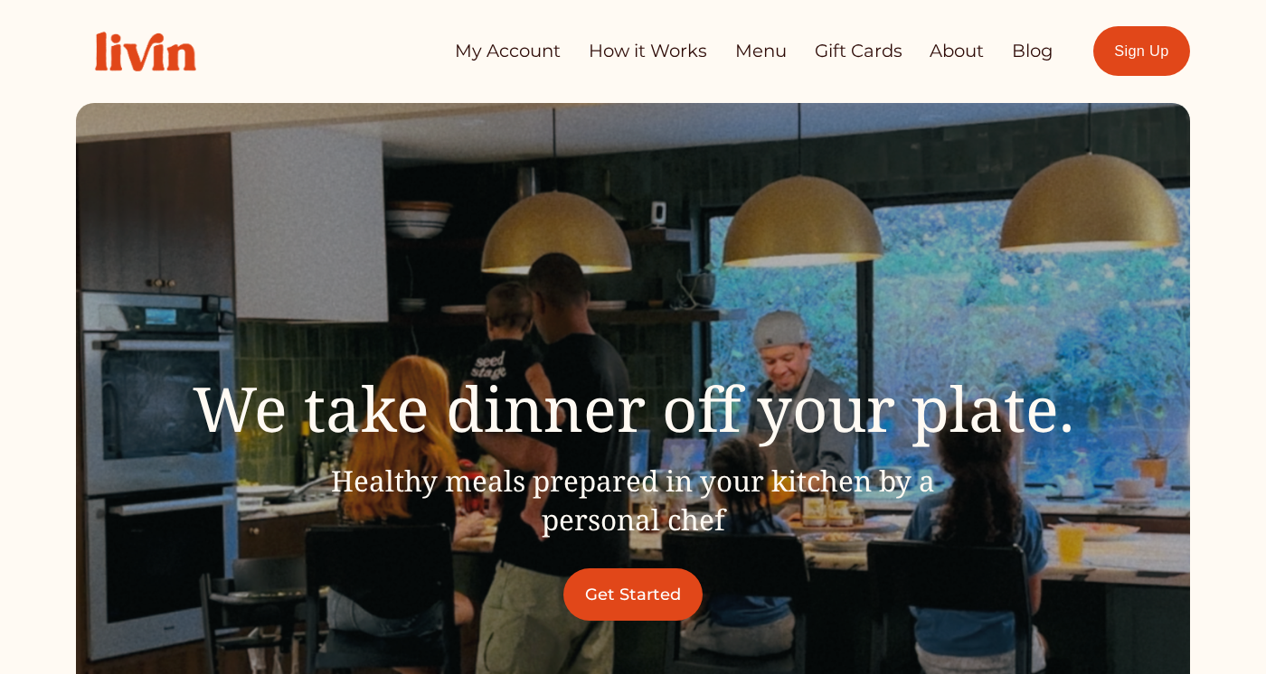
click at [1100, 58] on link "Sign Up" at bounding box center [1141, 51] width 97 height 50
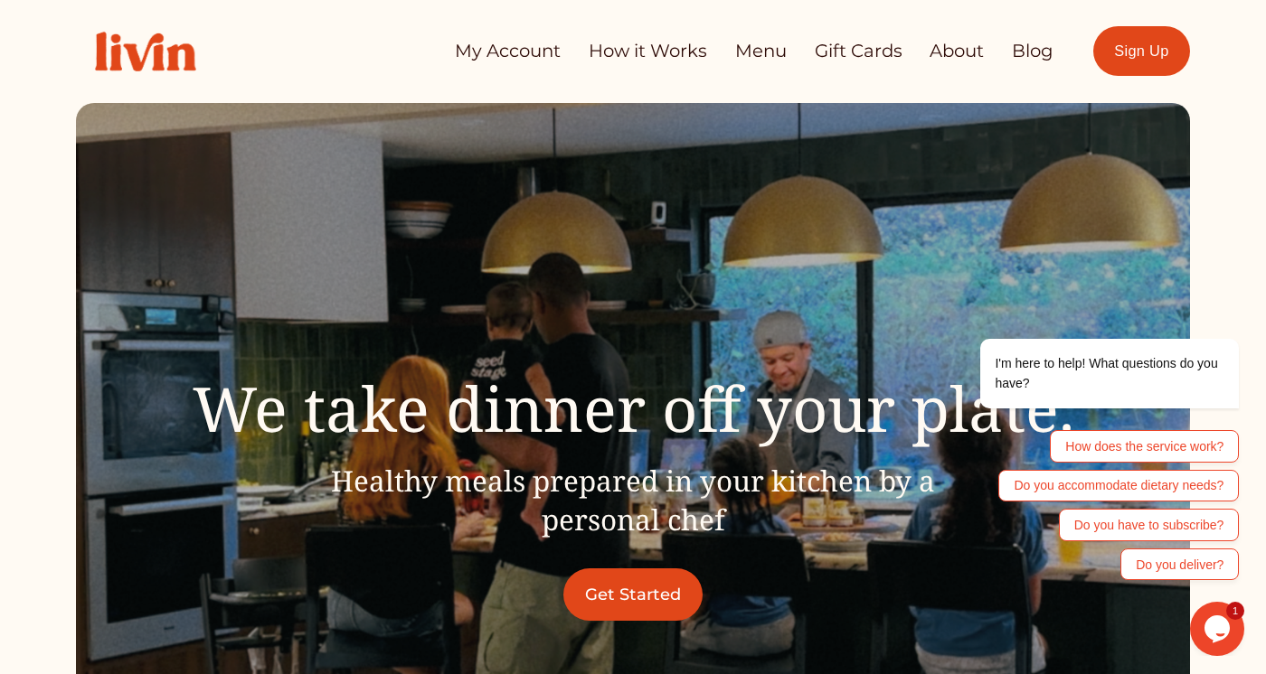
click at [1154, 43] on link "Sign Up" at bounding box center [1141, 51] width 97 height 50
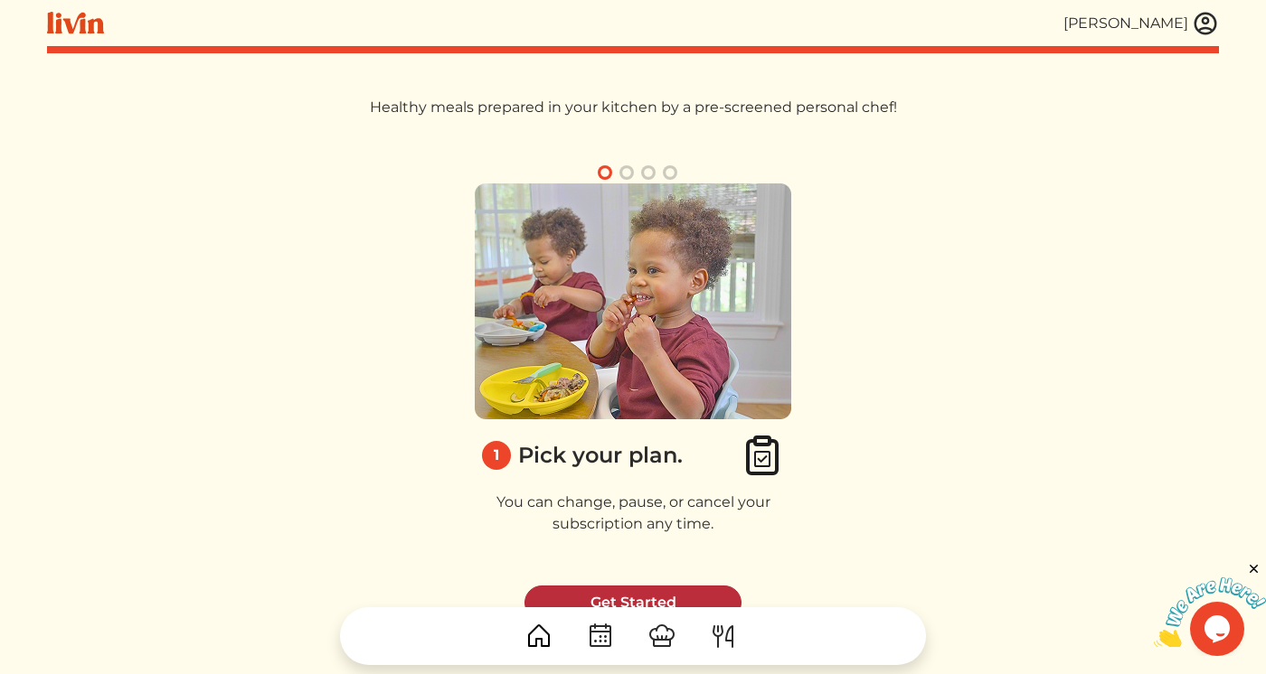
click at [636, 586] on link "Get Started" at bounding box center [632, 603] width 217 height 34
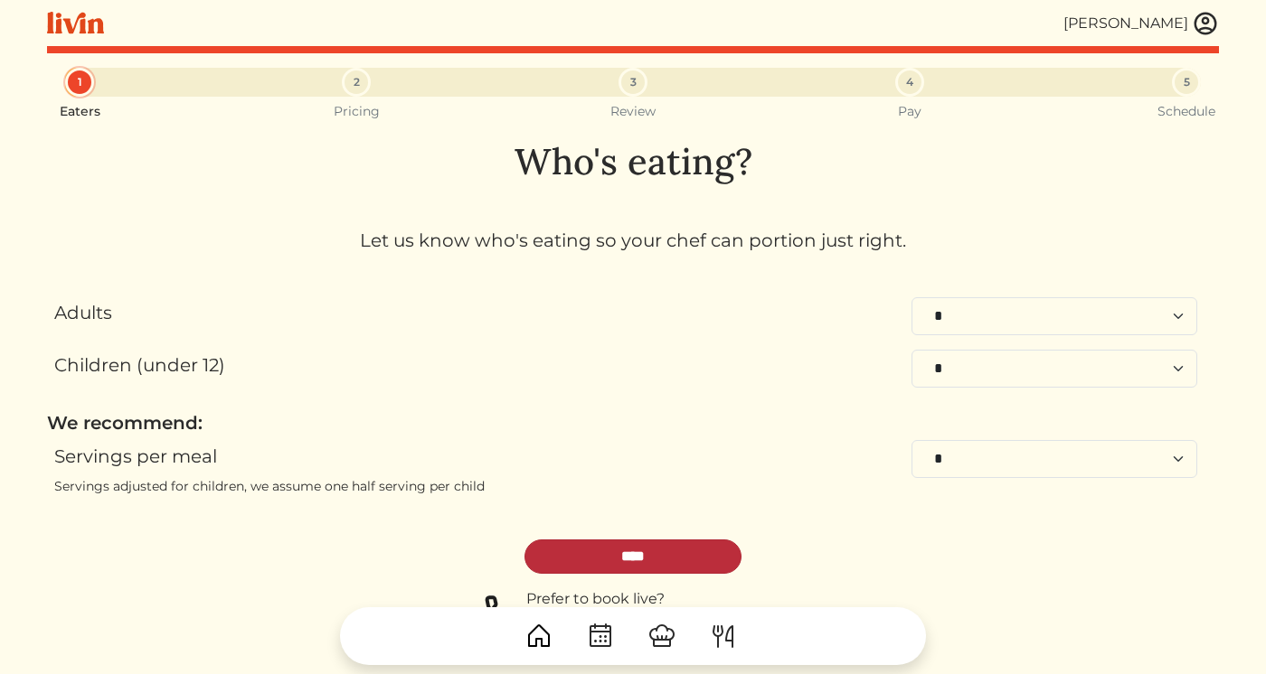
click at [652, 557] on input "****" at bounding box center [632, 557] width 217 height 34
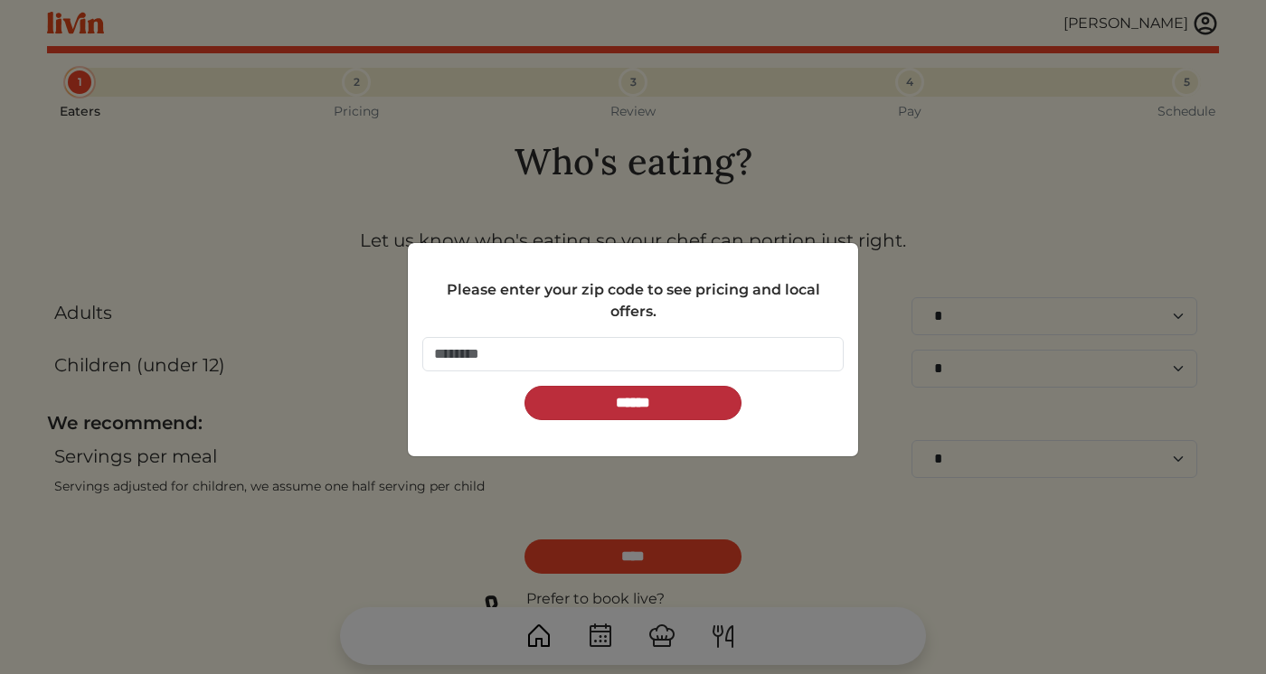
click at [623, 401] on input "******" at bounding box center [632, 403] width 217 height 34
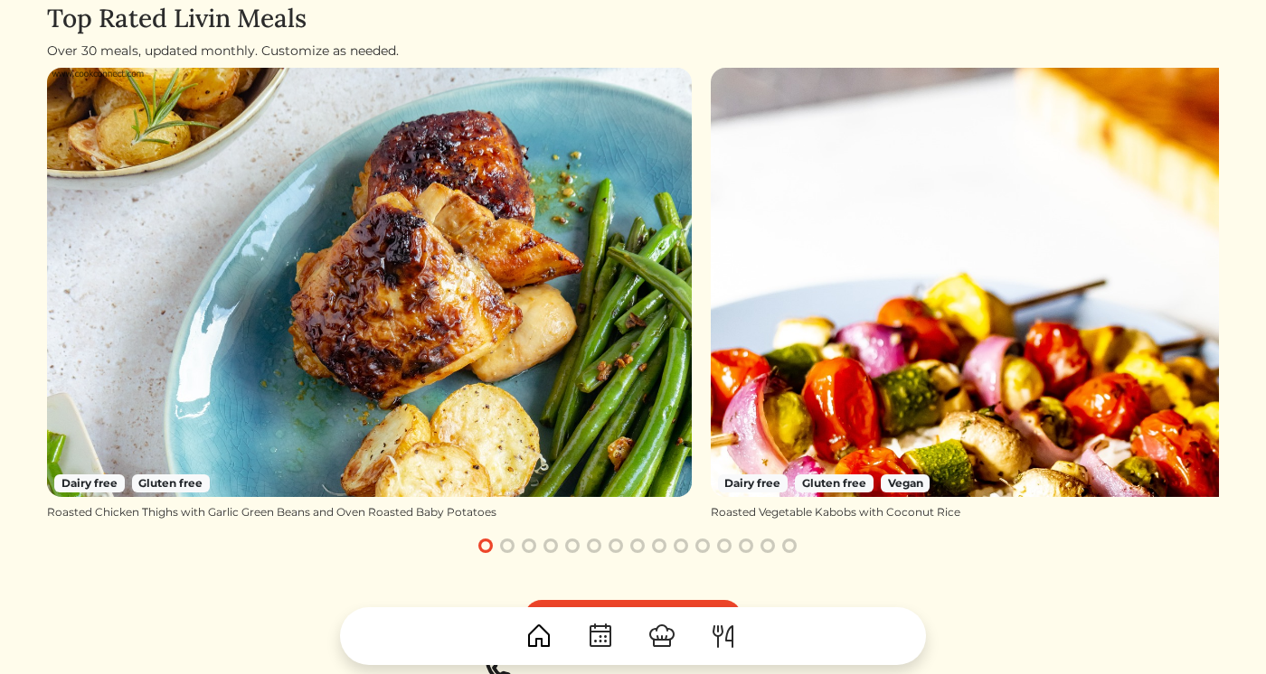
scroll to position [222, 0]
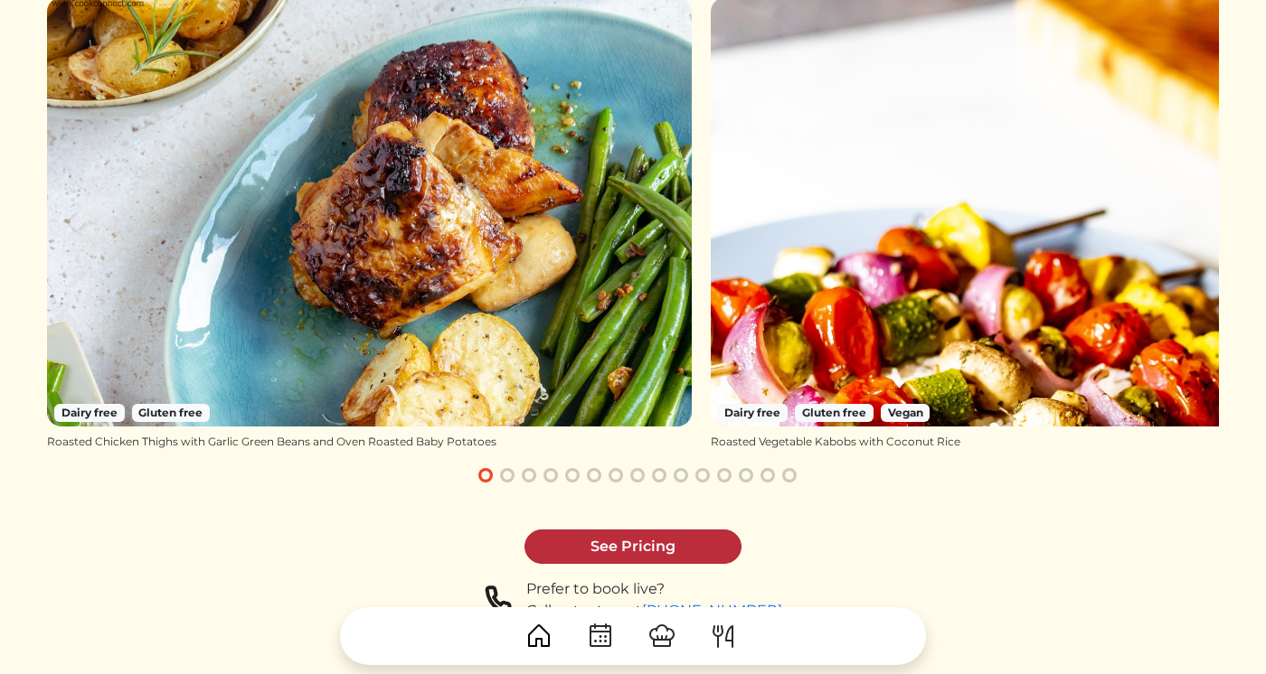
click at [638, 551] on link "See Pricing" at bounding box center [632, 547] width 217 height 34
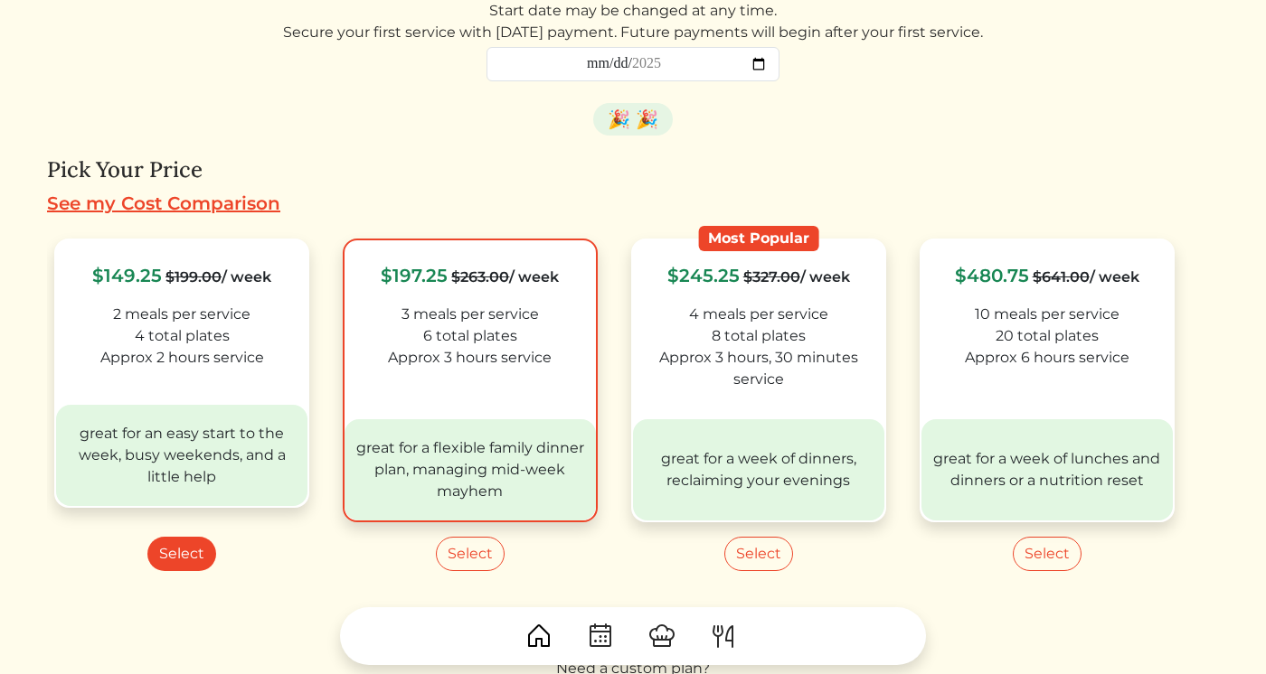
scroll to position [531, 0]
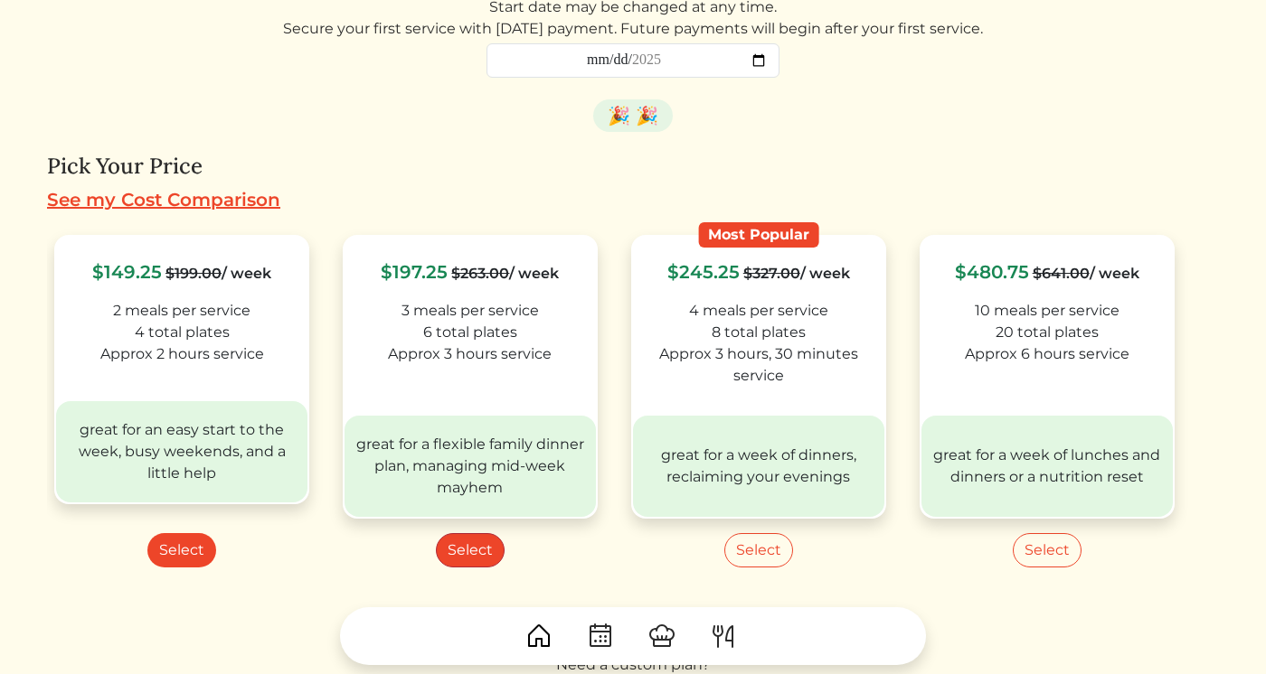
click at [484, 554] on button "Select" at bounding box center [470, 550] width 69 height 34
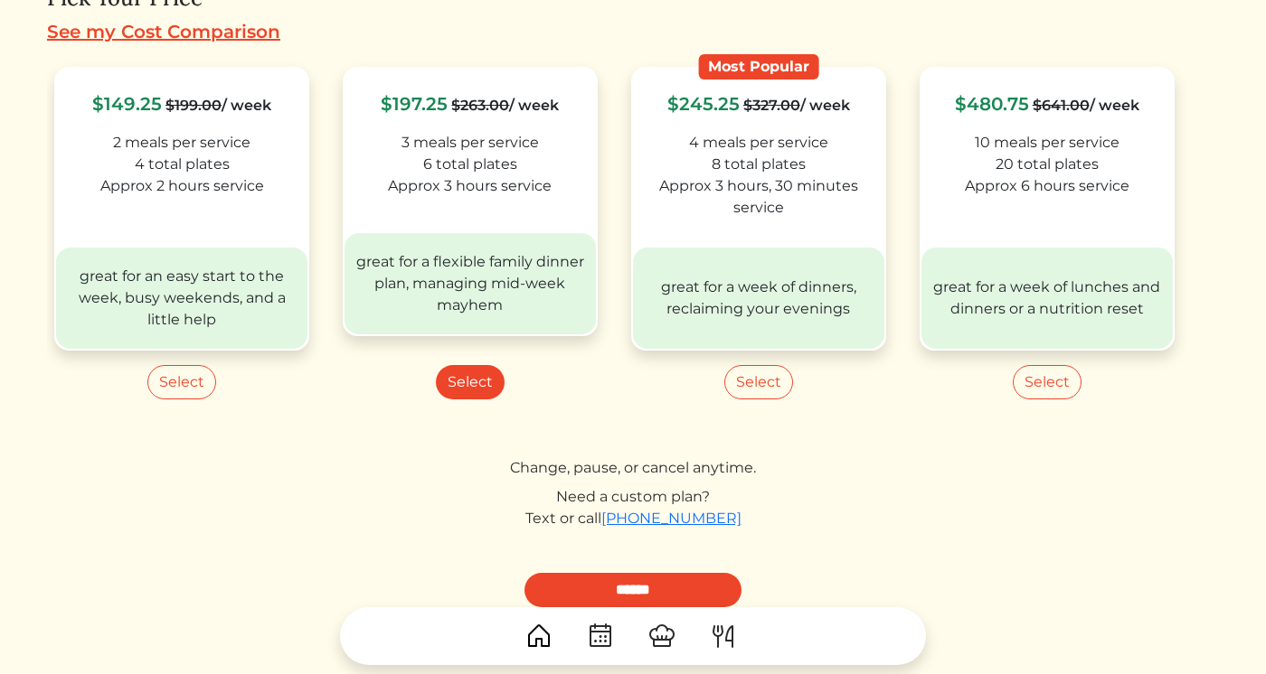
scroll to position [715, 0]
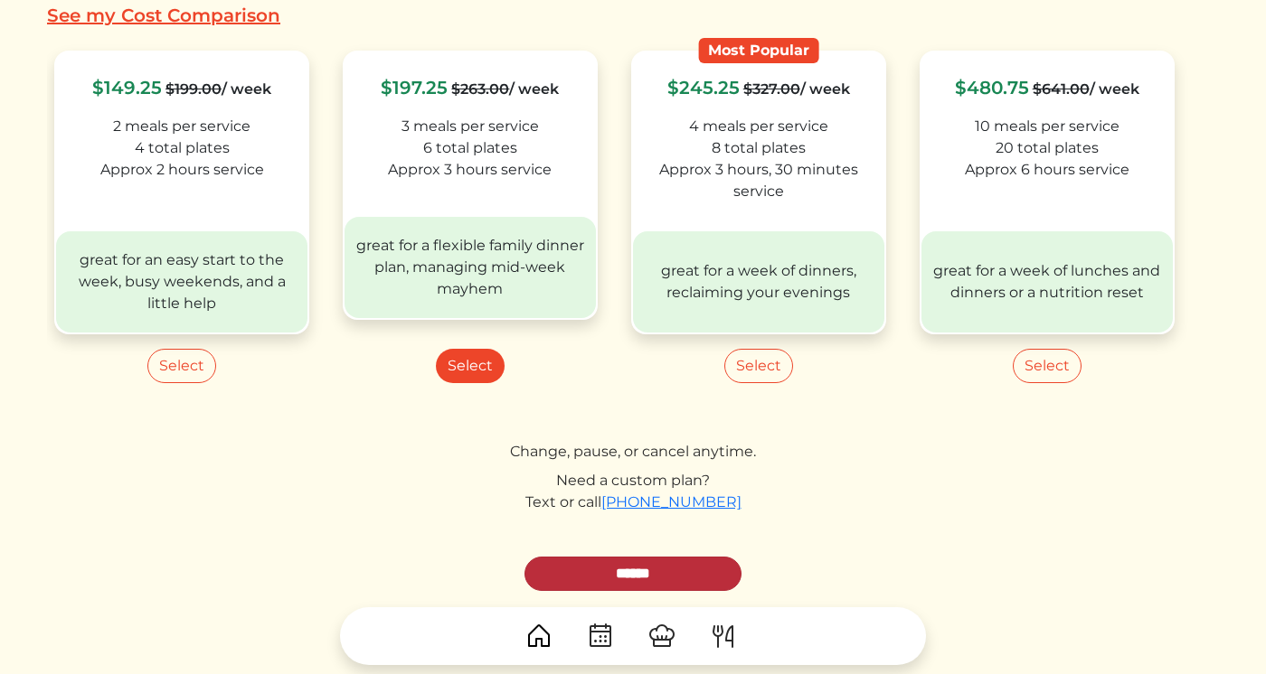
click at [711, 568] on input "******" at bounding box center [632, 574] width 217 height 34
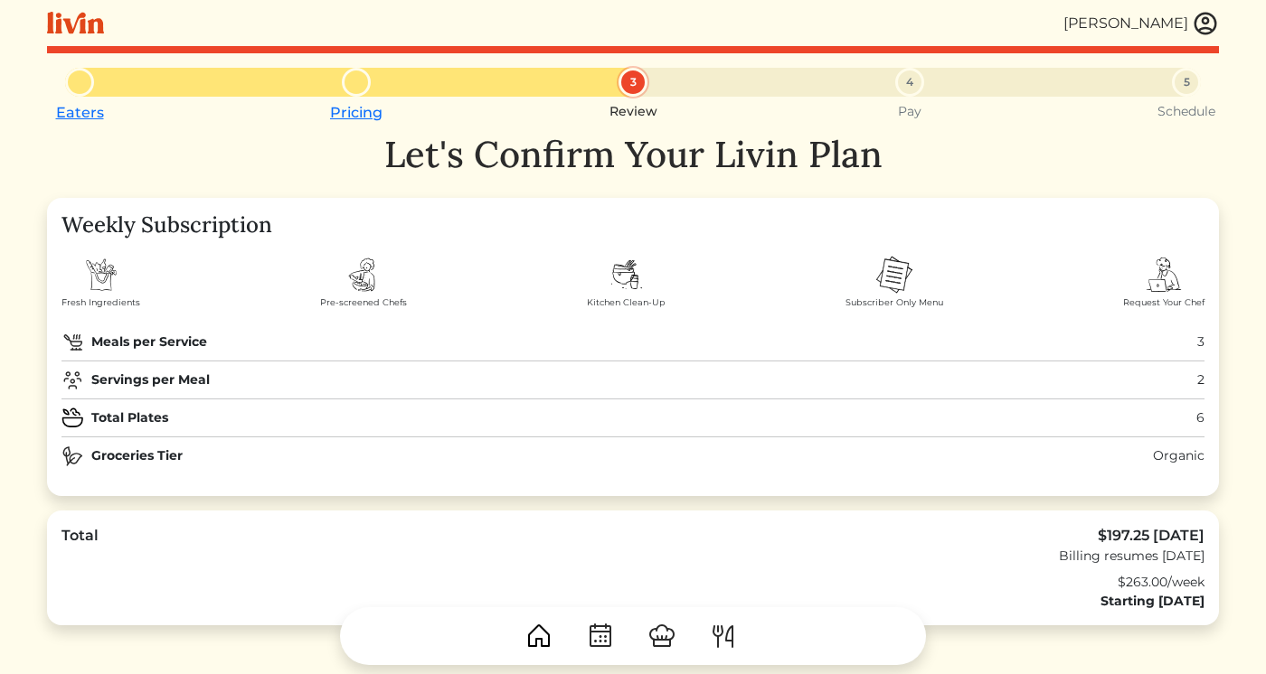
click at [363, 125] on div "Eaters Pricing 3 Review 4 Pay 5 Schedule Let's Confirm Your Livin Plan Weekly S…" at bounding box center [633, 495] width 1172 height 855
click at [363, 118] on link "Pricing" at bounding box center [356, 112] width 52 height 17
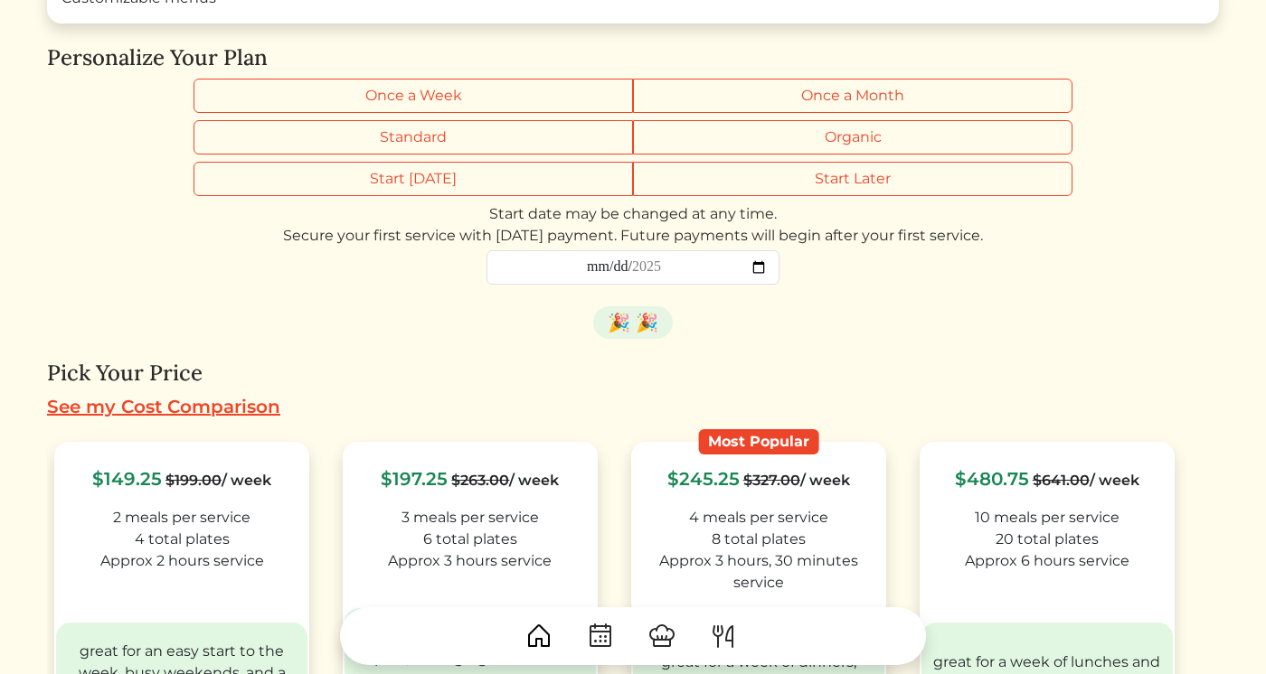
scroll to position [321, 0]
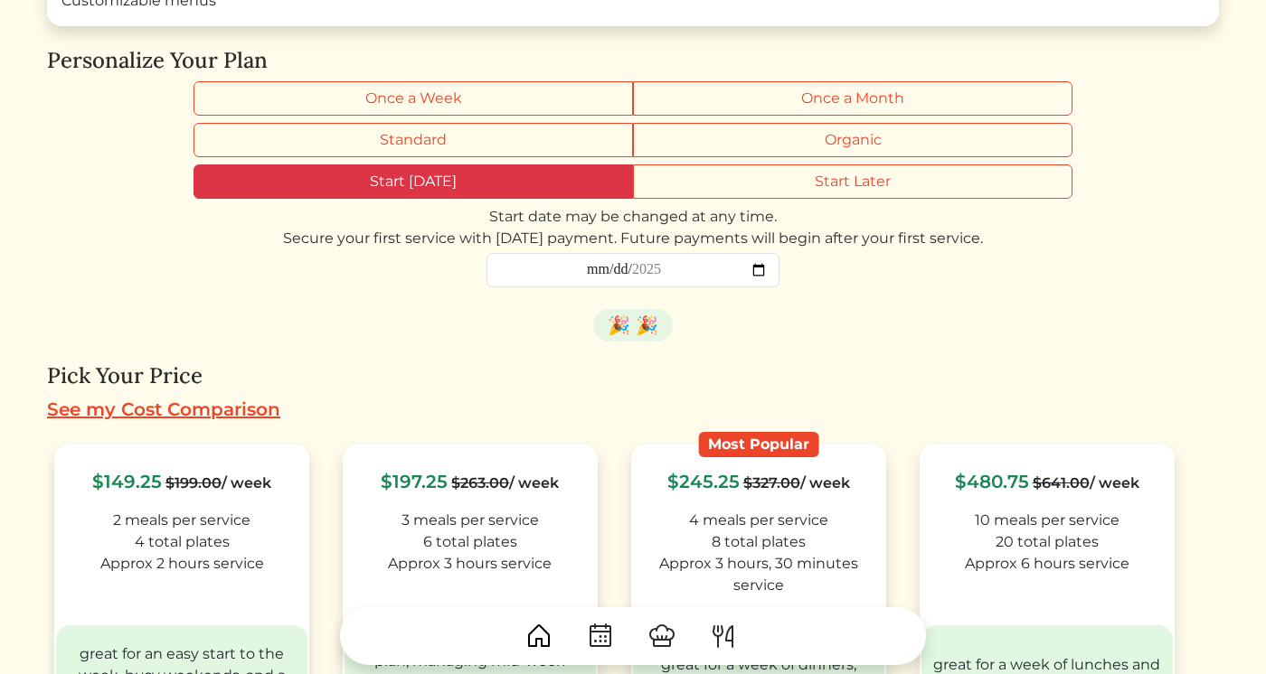
click at [461, 174] on label "Start [DATE]" at bounding box center [412, 182] width 439 height 34
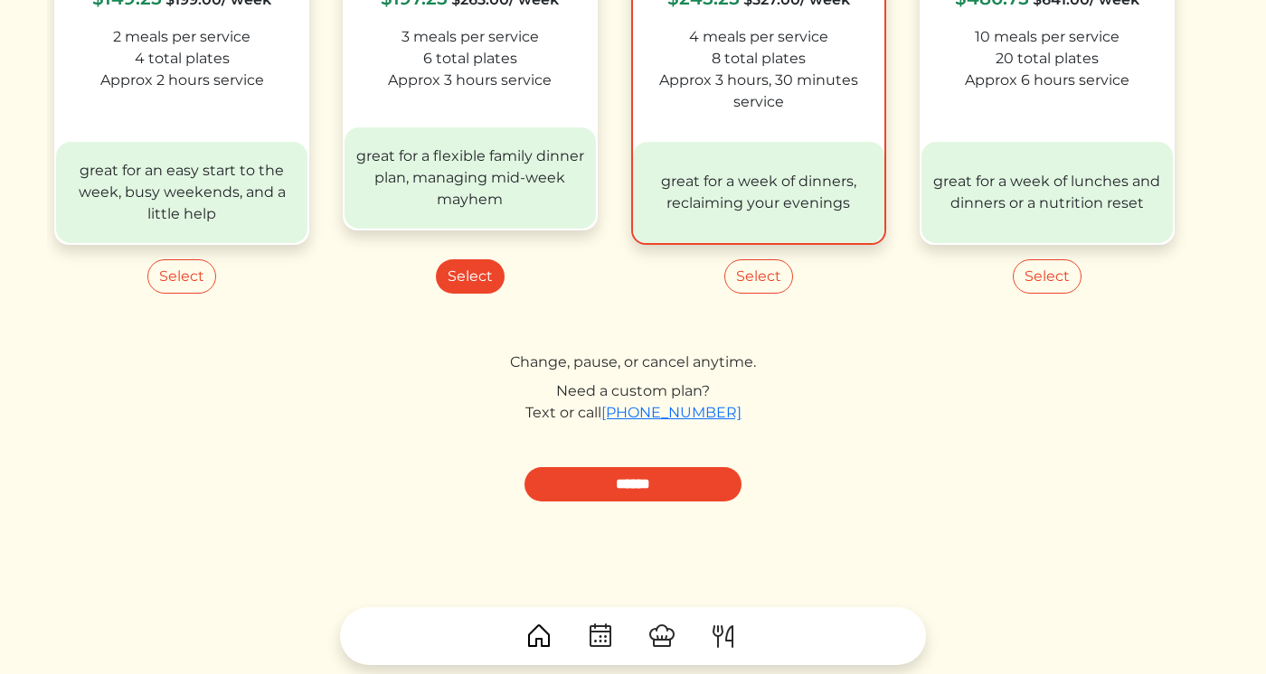
scroll to position [786, 0]
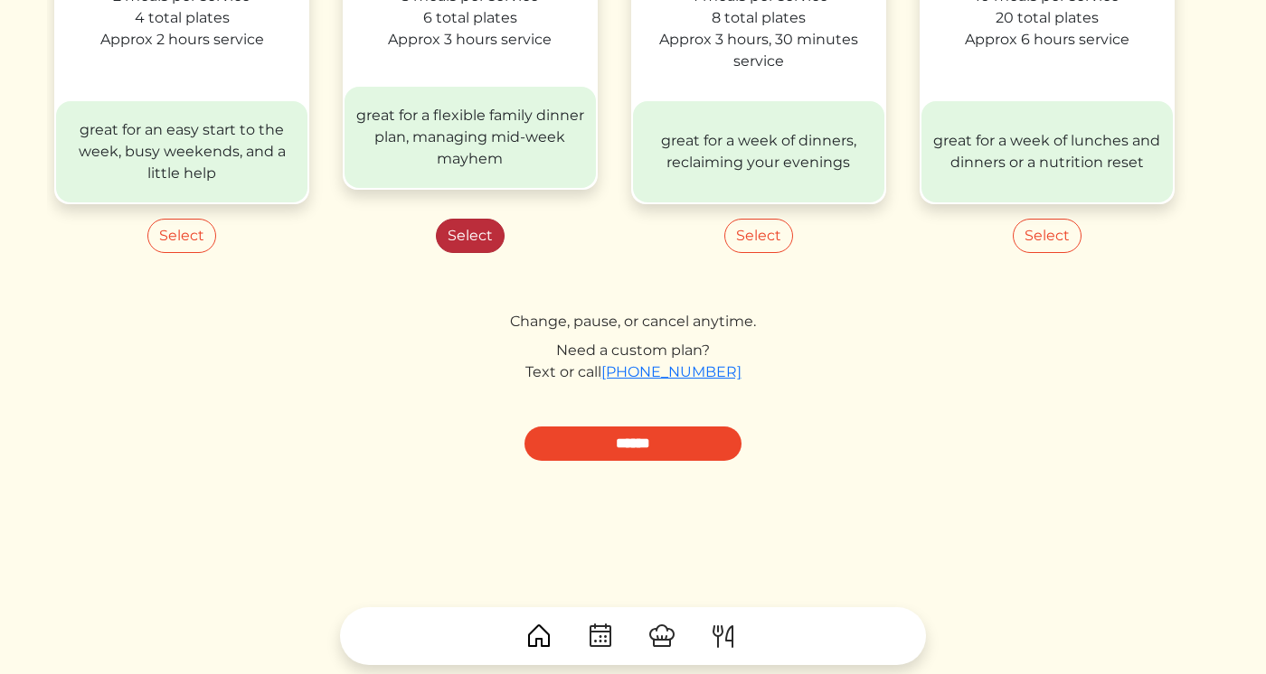
click at [488, 239] on button "Select" at bounding box center [470, 236] width 69 height 34
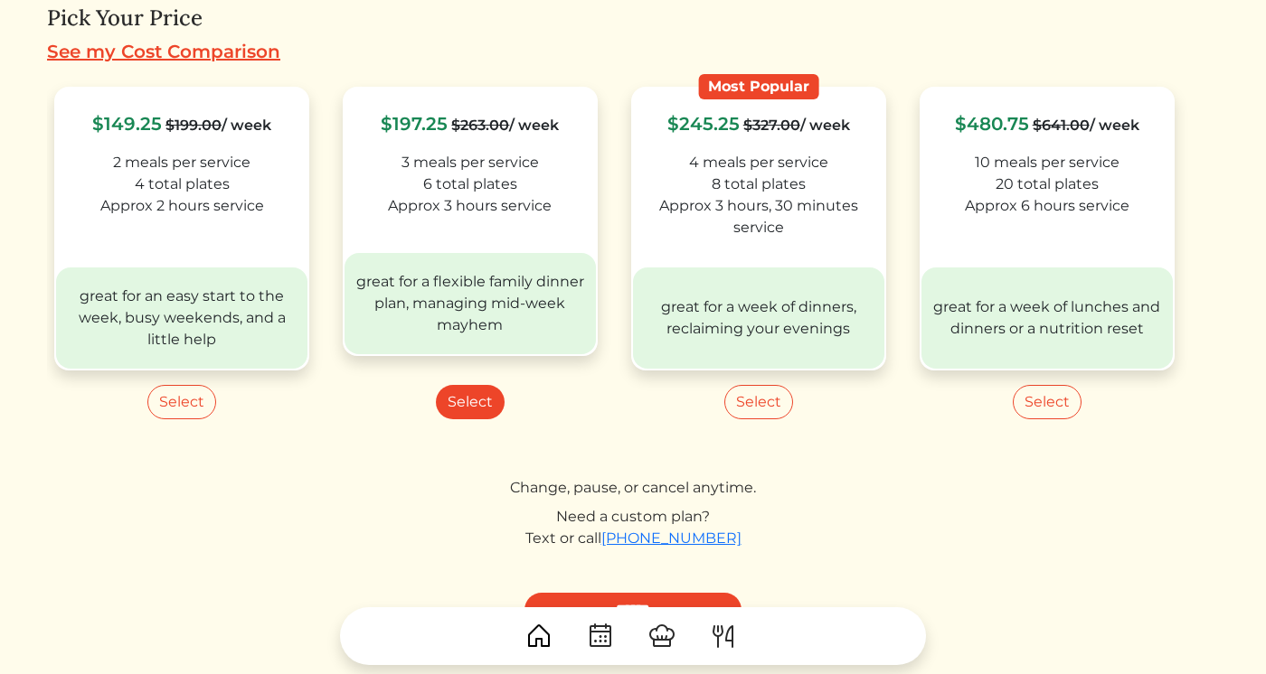
scroll to position [626, 0]
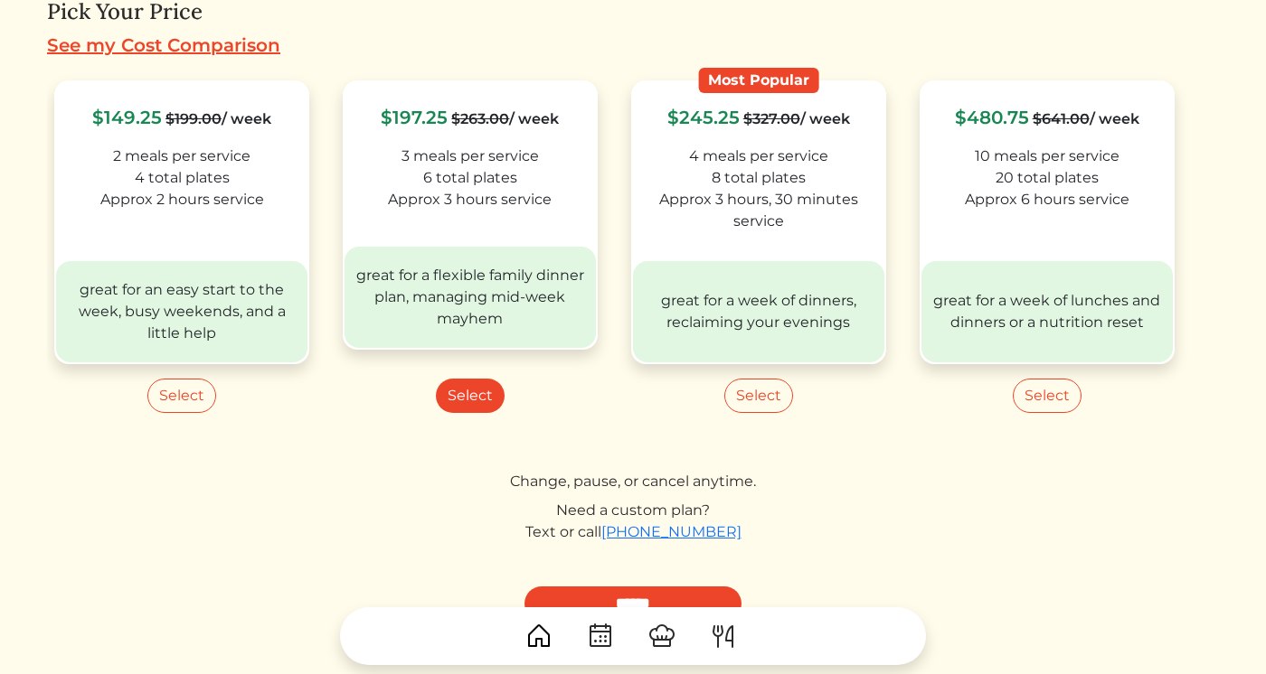
click at [613, 595] on div at bounding box center [633, 629] width 1172 height 72
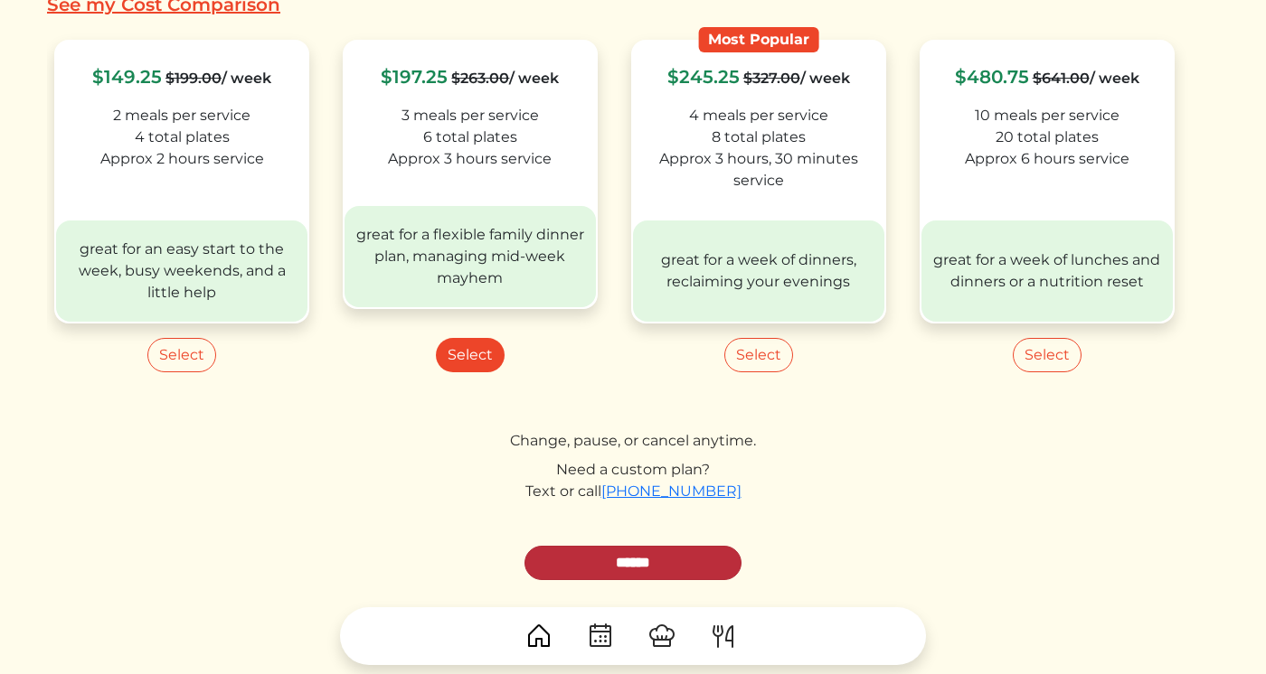
click at [624, 570] on input "******" at bounding box center [632, 563] width 217 height 34
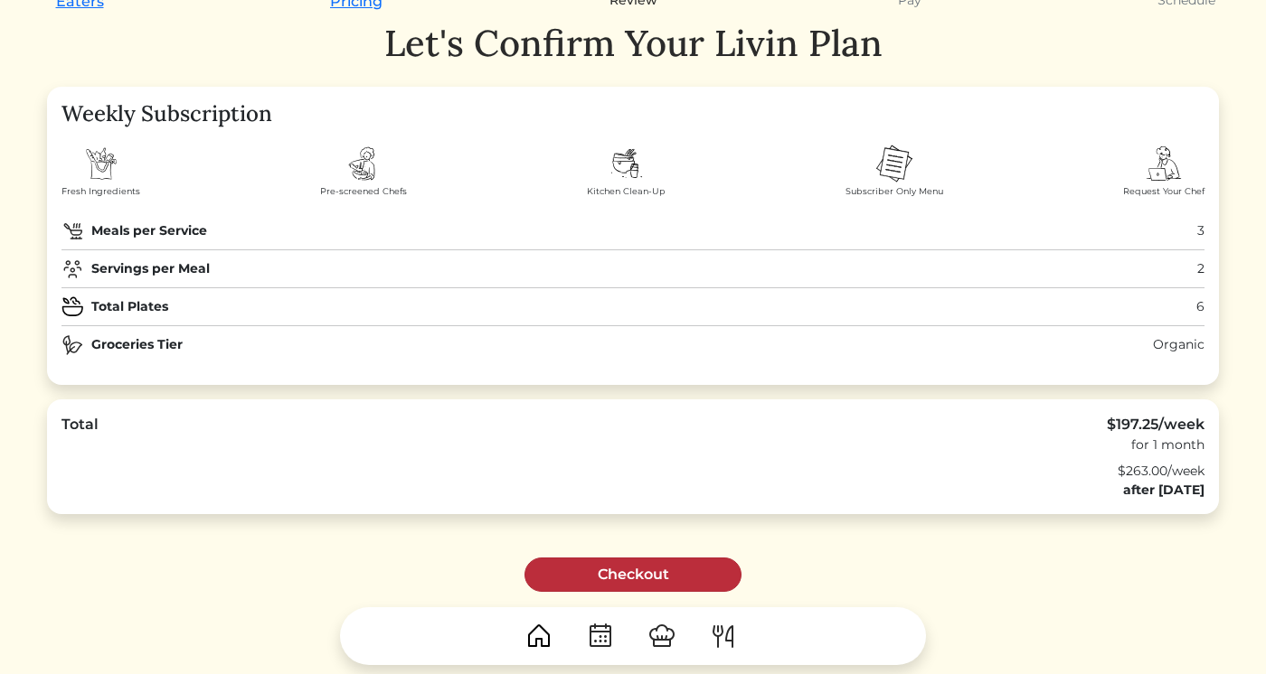
scroll to position [152, 0]
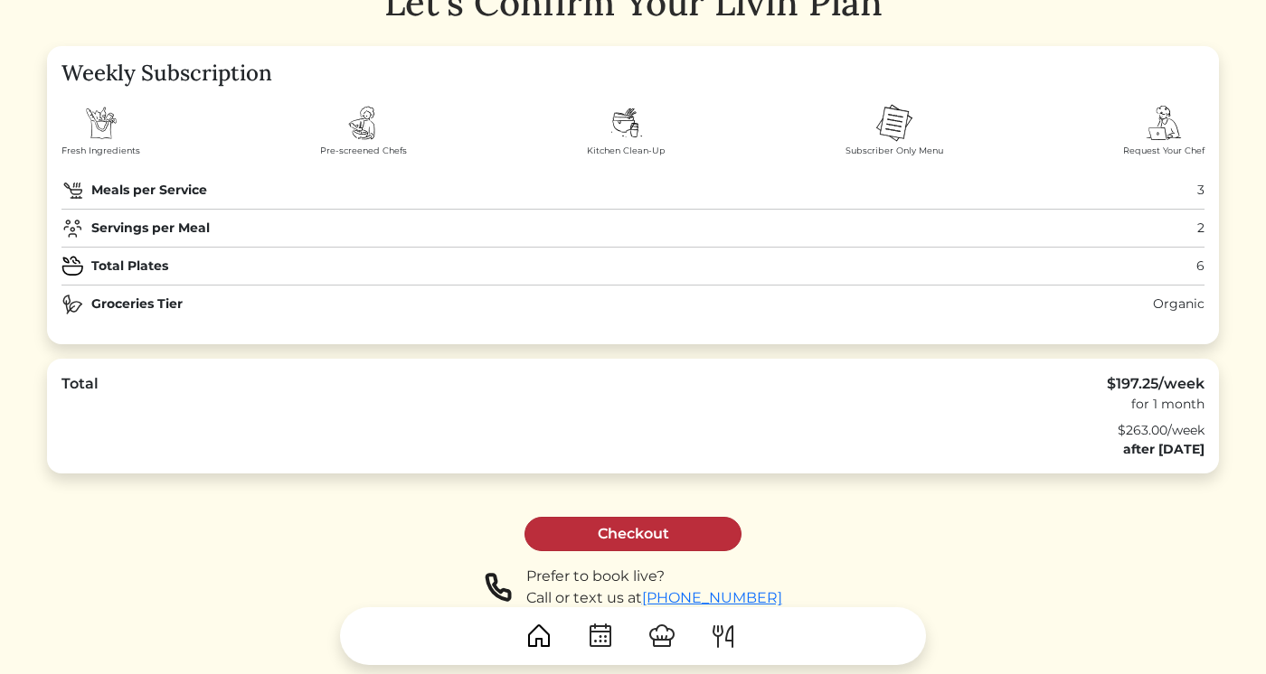
click at [636, 524] on link "Checkout" at bounding box center [632, 534] width 217 height 34
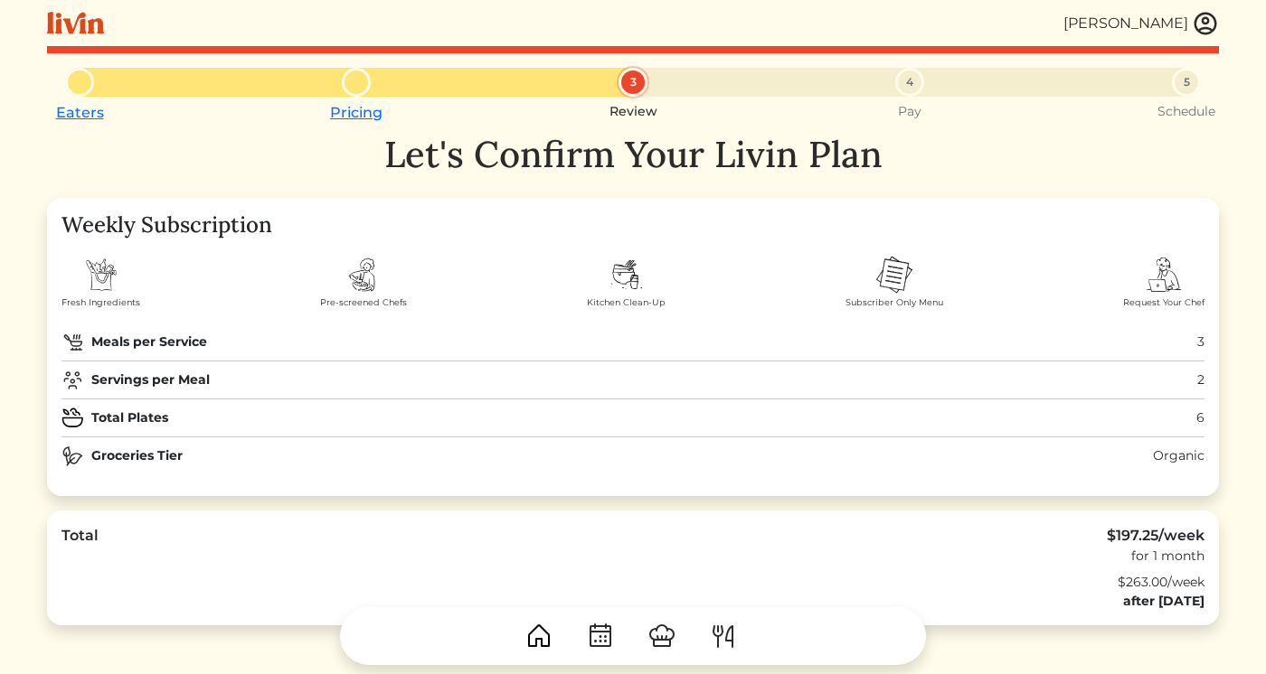
click at [1201, 24] on img at bounding box center [1205, 23] width 27 height 27
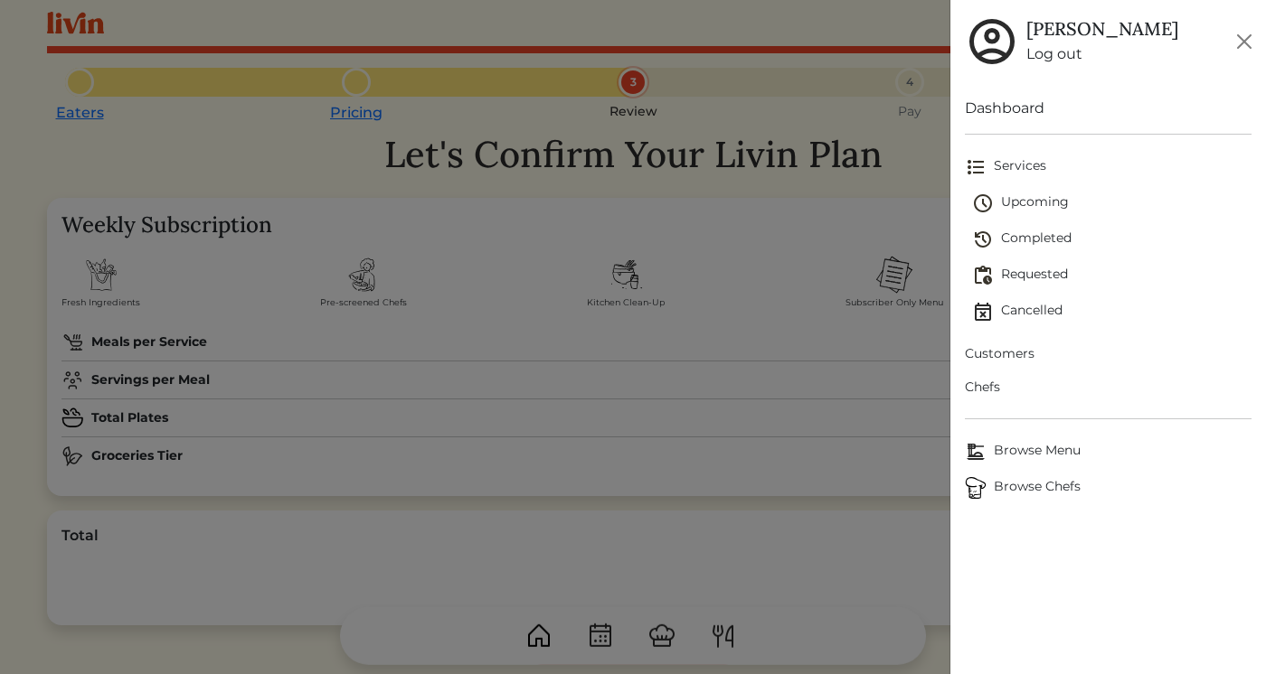
click at [1060, 60] on link "Log out" at bounding box center [1102, 54] width 152 height 22
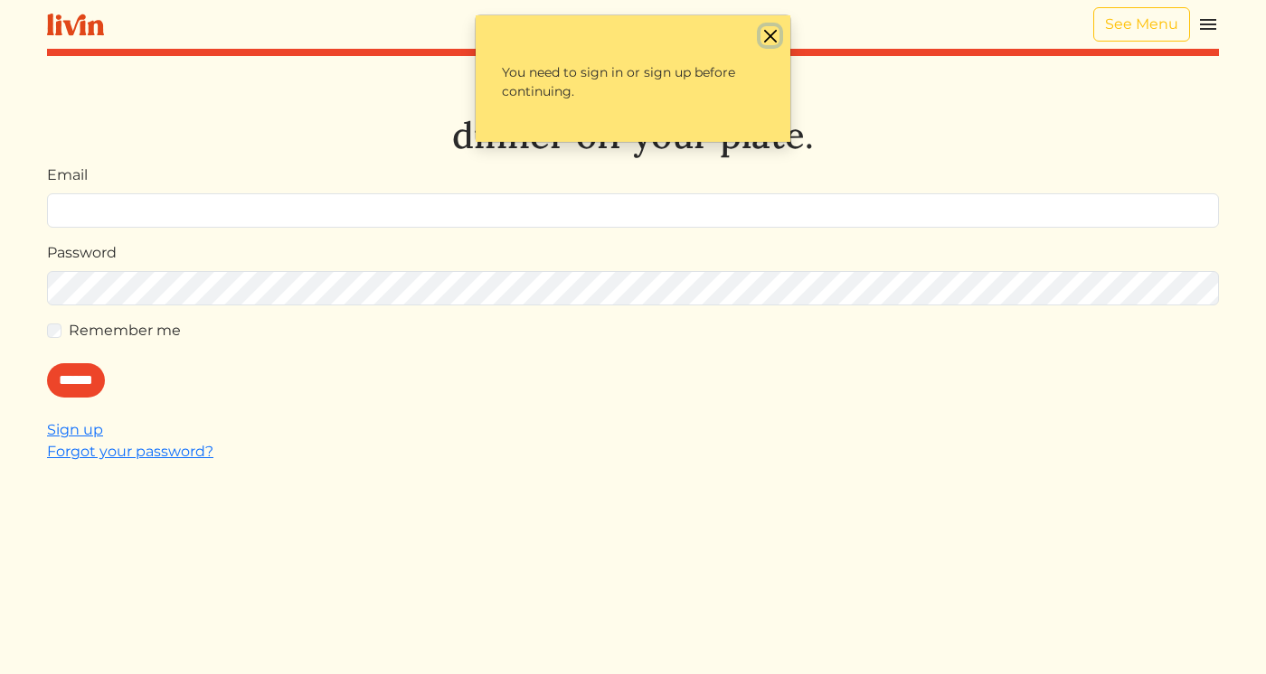
click at [766, 34] on button "Close" at bounding box center [769, 35] width 19 height 19
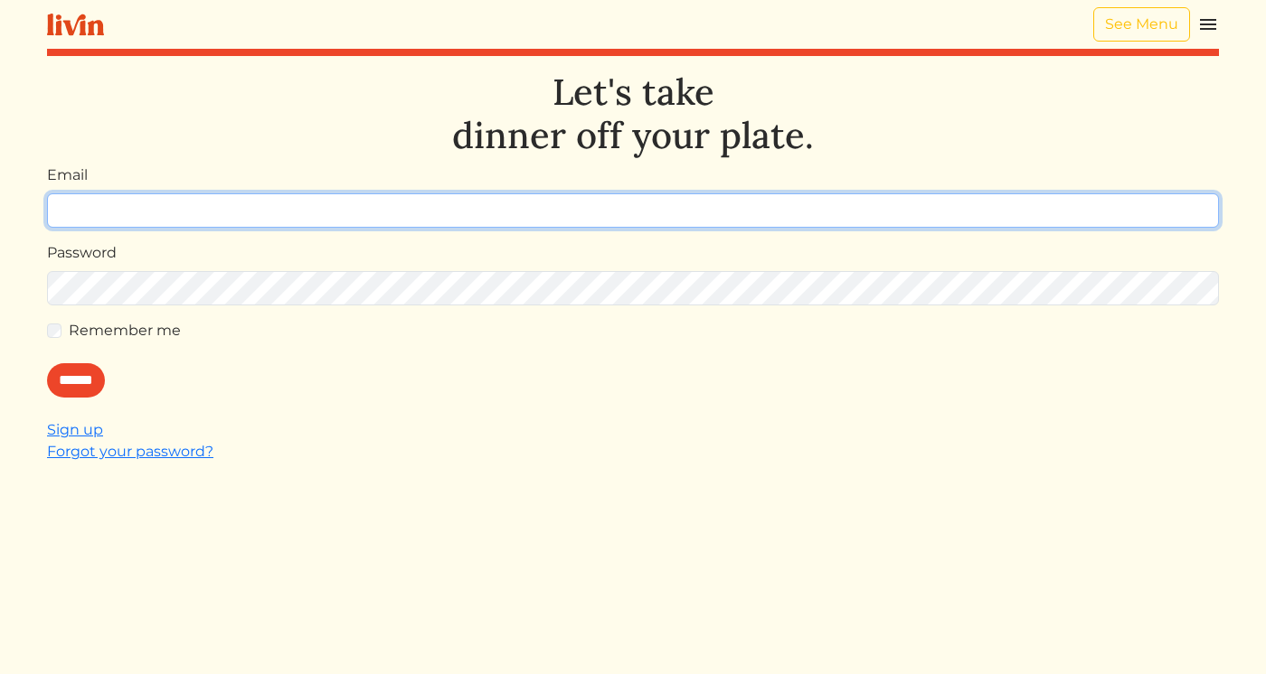
click at [667, 201] on input "Email" at bounding box center [633, 210] width 1172 height 34
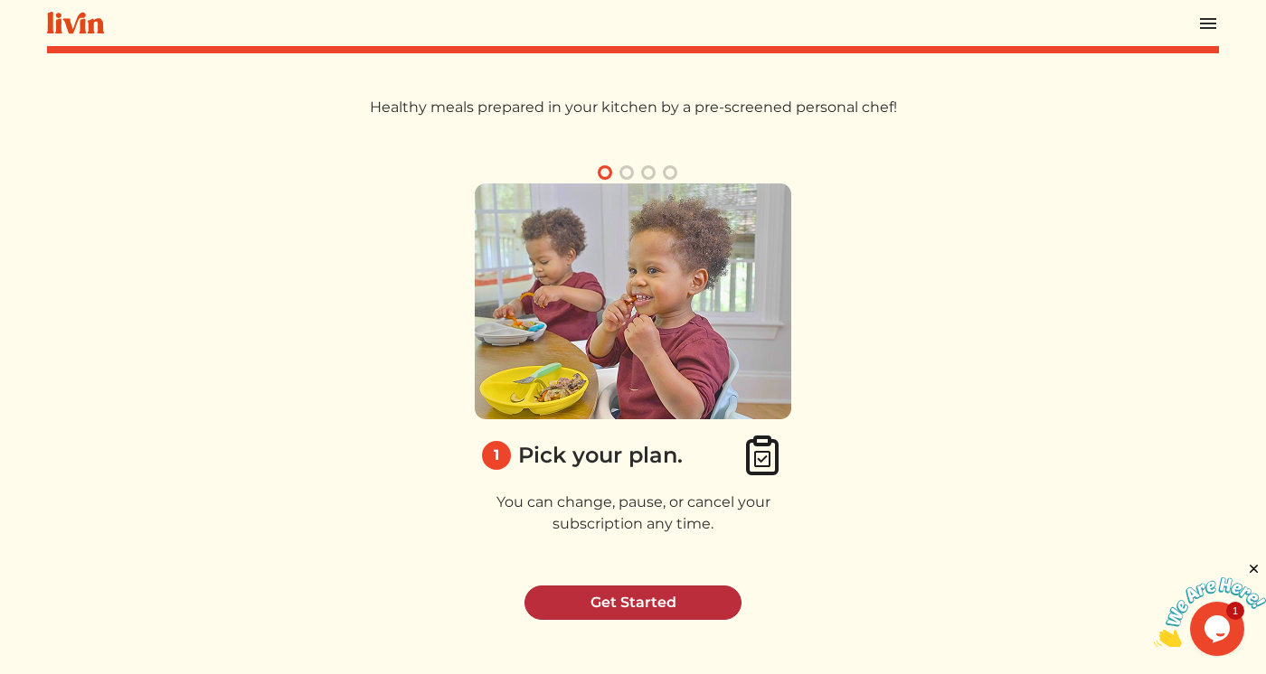
click at [665, 600] on link "Get Started" at bounding box center [632, 603] width 217 height 34
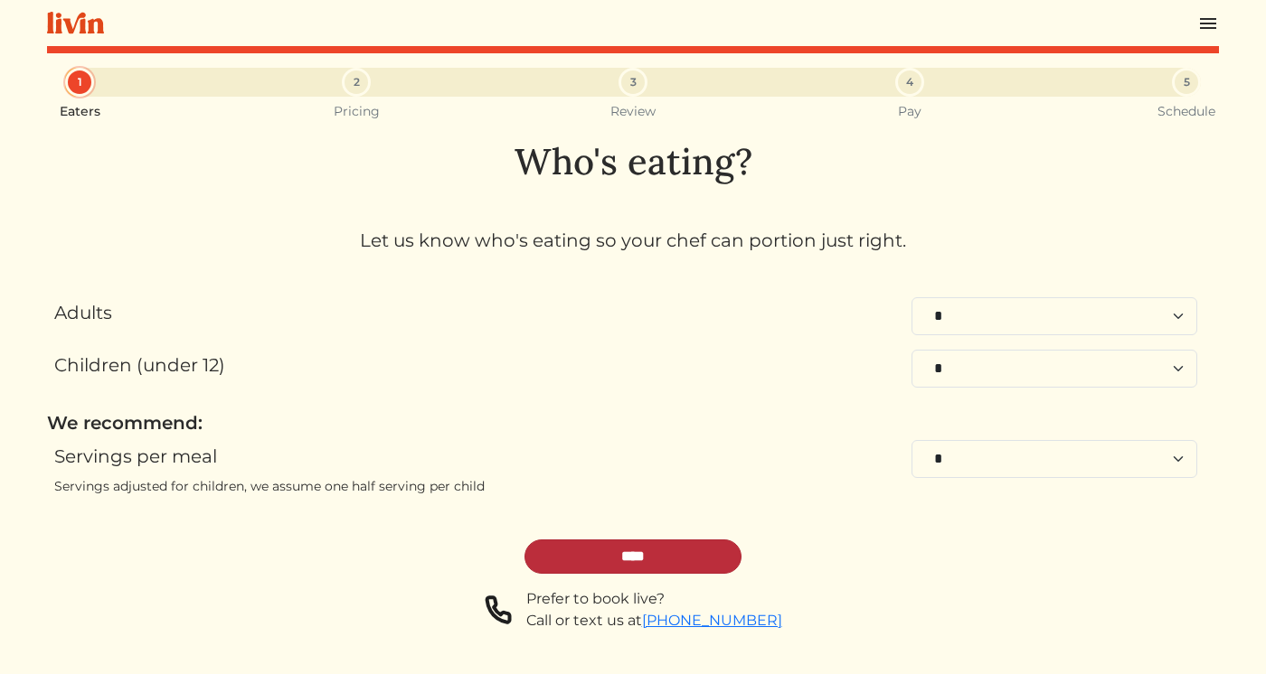
click at [624, 561] on input "****" at bounding box center [632, 557] width 217 height 34
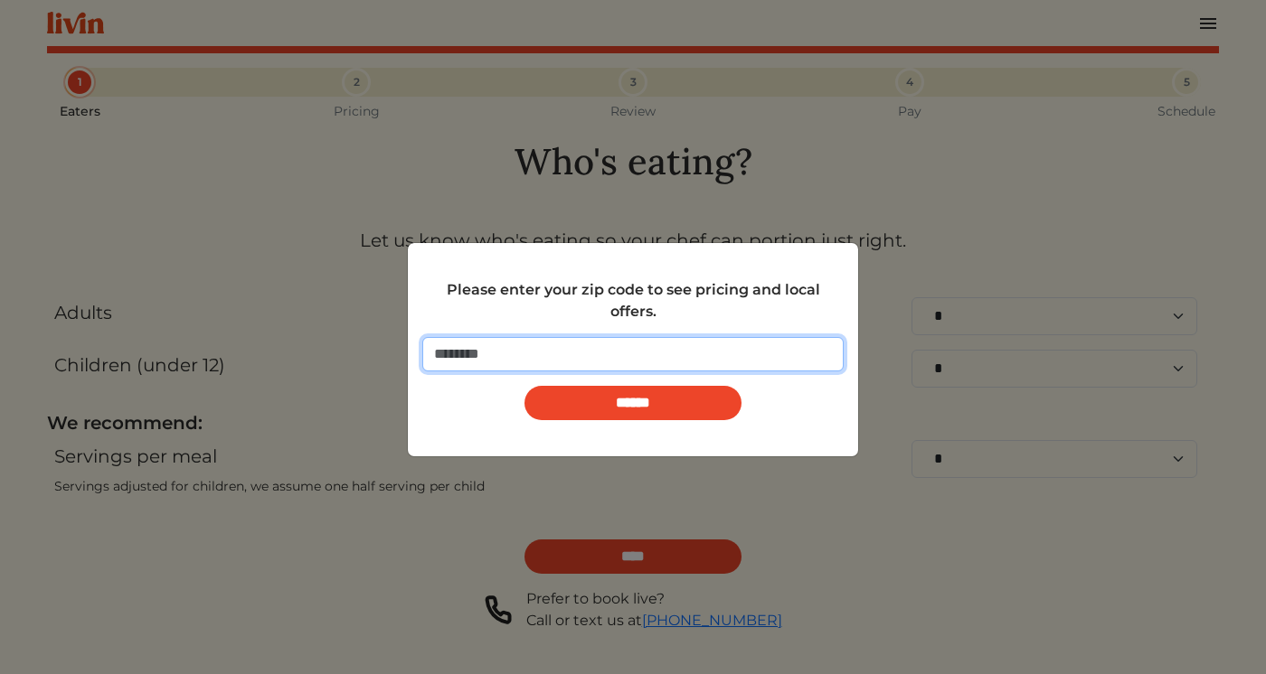
click at [652, 353] on input "number" at bounding box center [632, 354] width 421 height 34
type input "*****"
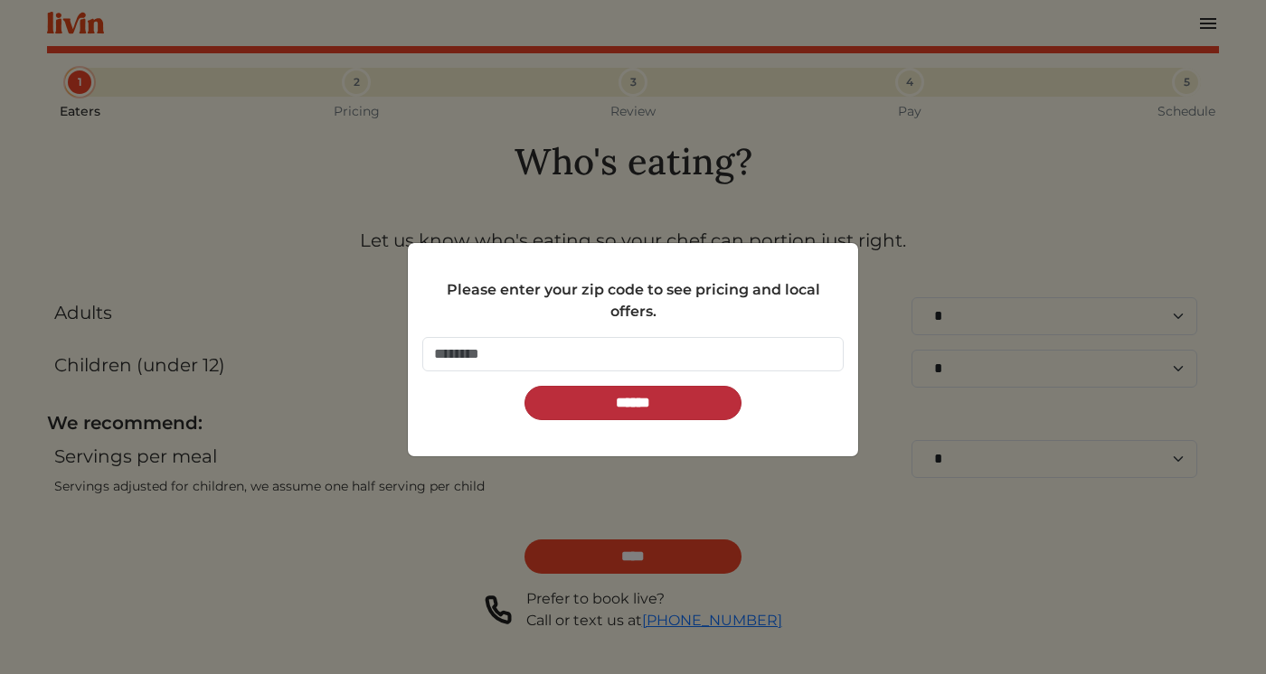
click at [663, 419] on input "******" at bounding box center [632, 403] width 217 height 34
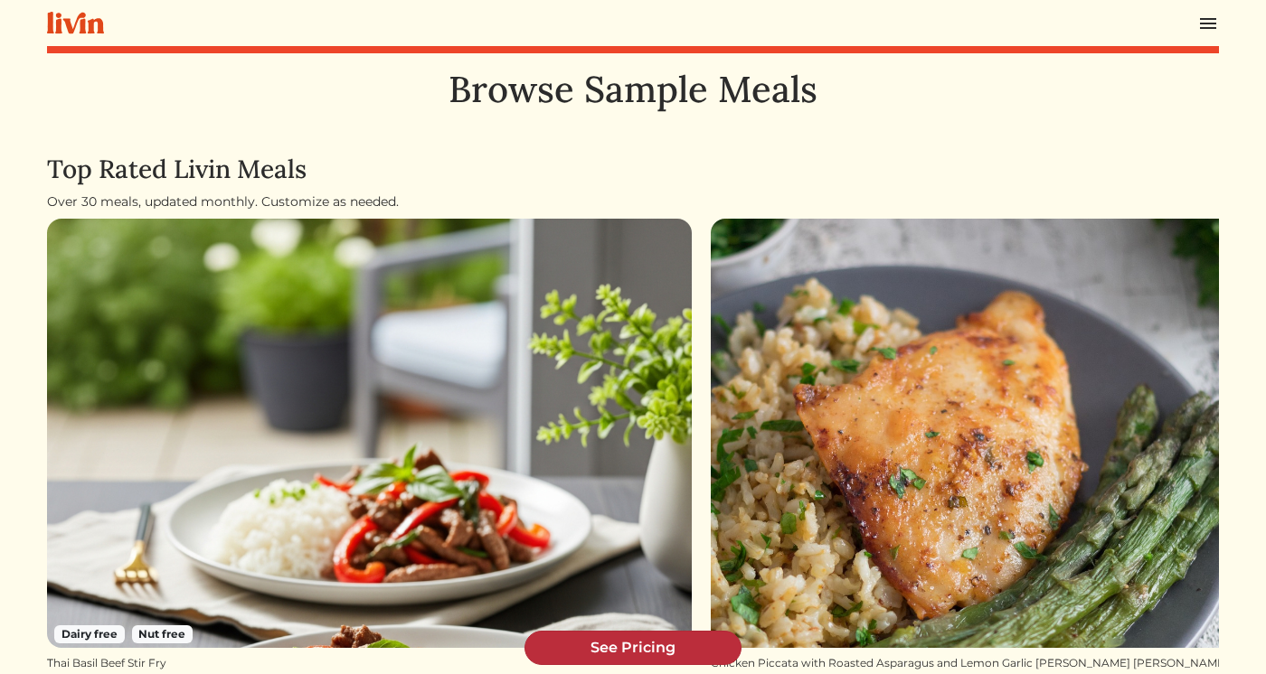
click at [620, 655] on link "See Pricing" at bounding box center [632, 648] width 217 height 34
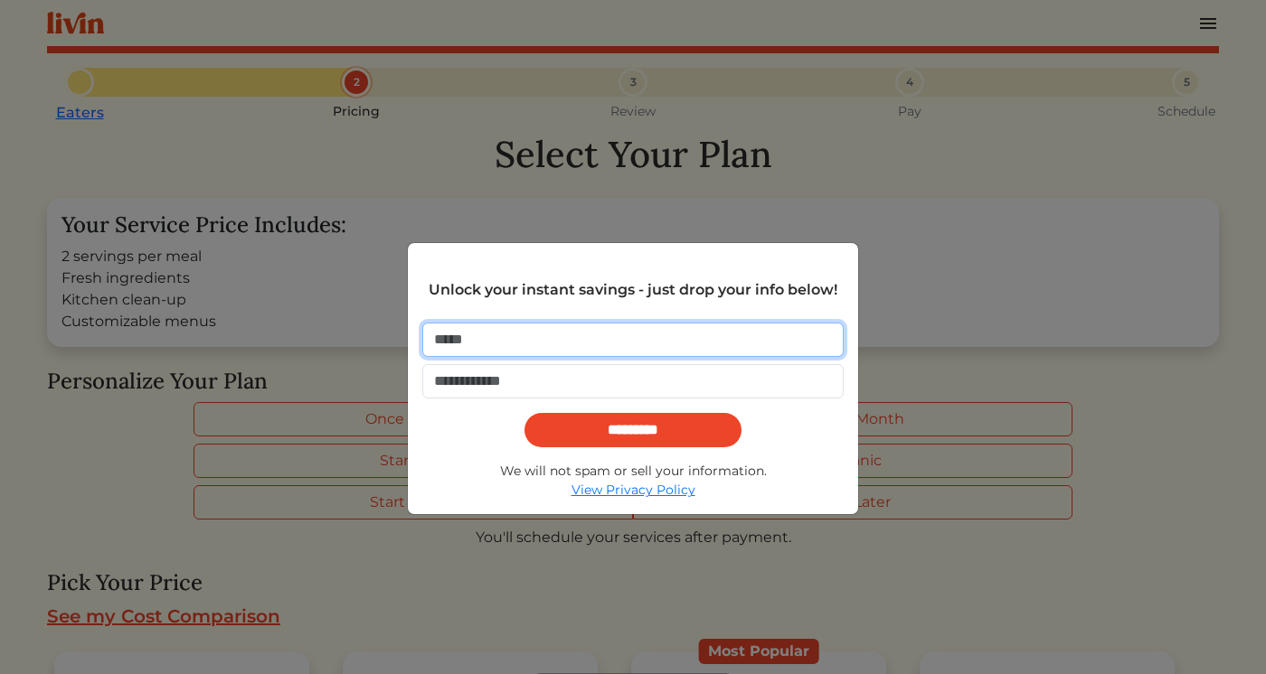
click at [631, 334] on input "email" at bounding box center [632, 340] width 421 height 34
type input "**********"
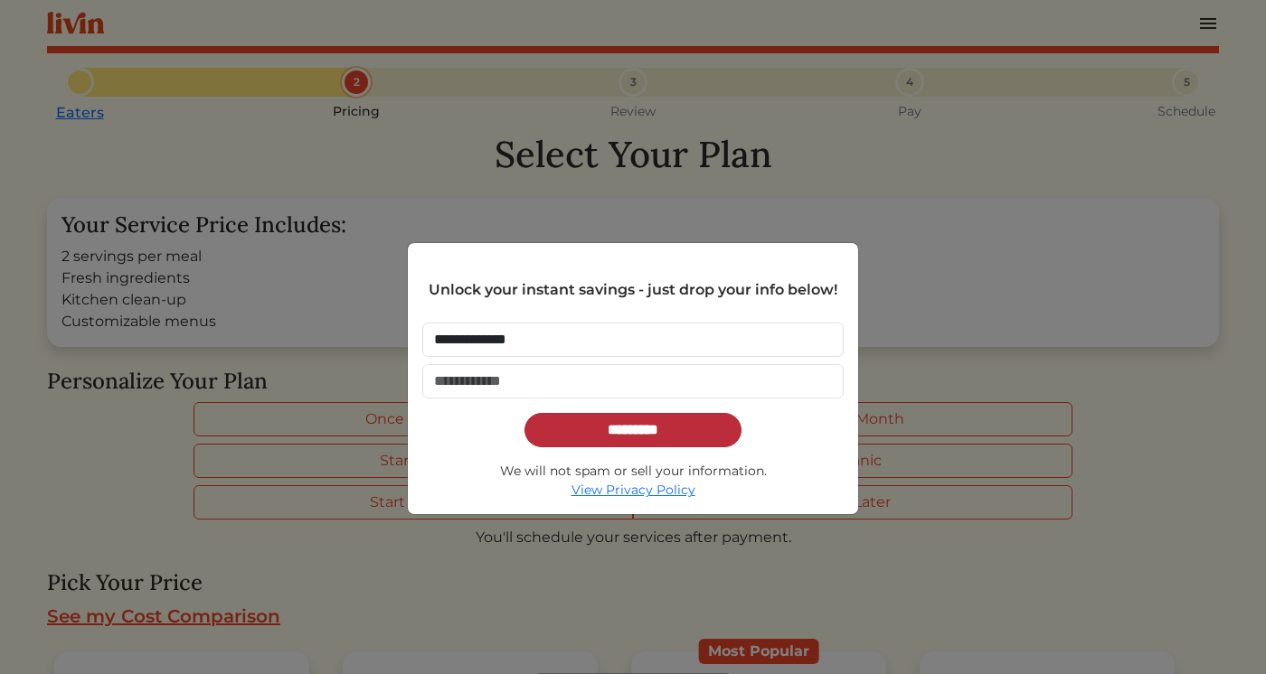
click at [623, 428] on input "*********" at bounding box center [632, 430] width 217 height 34
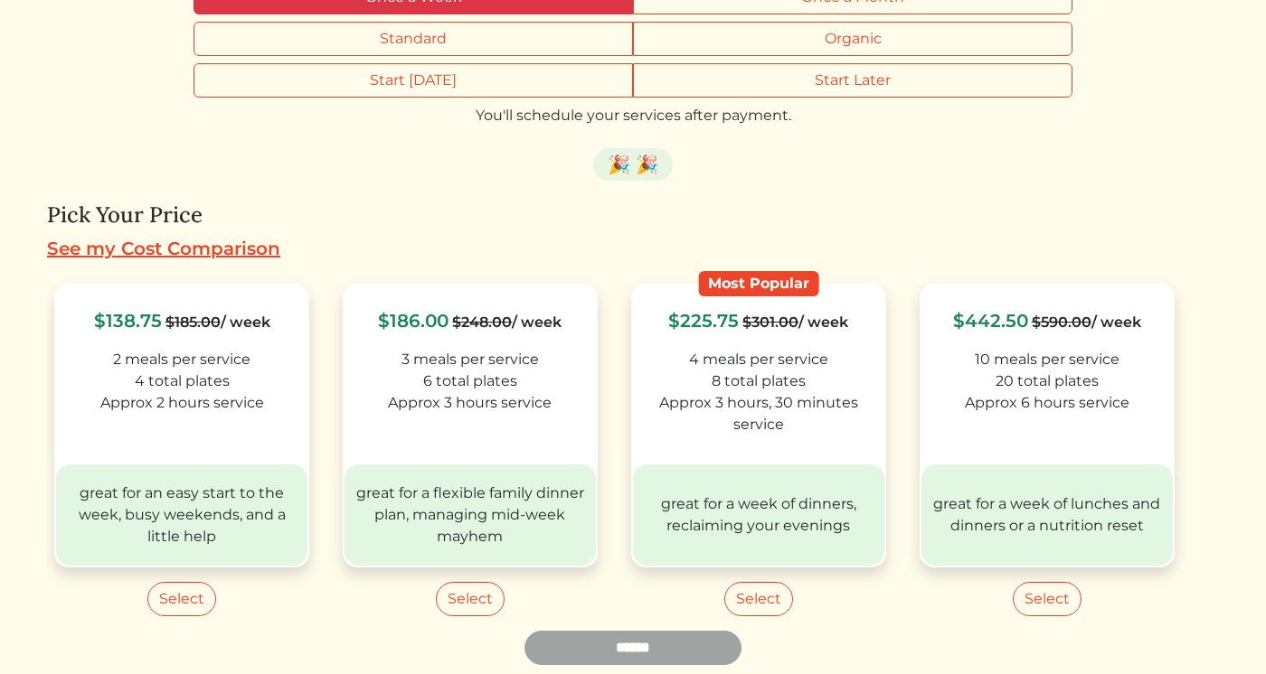
scroll to position [425, 0]
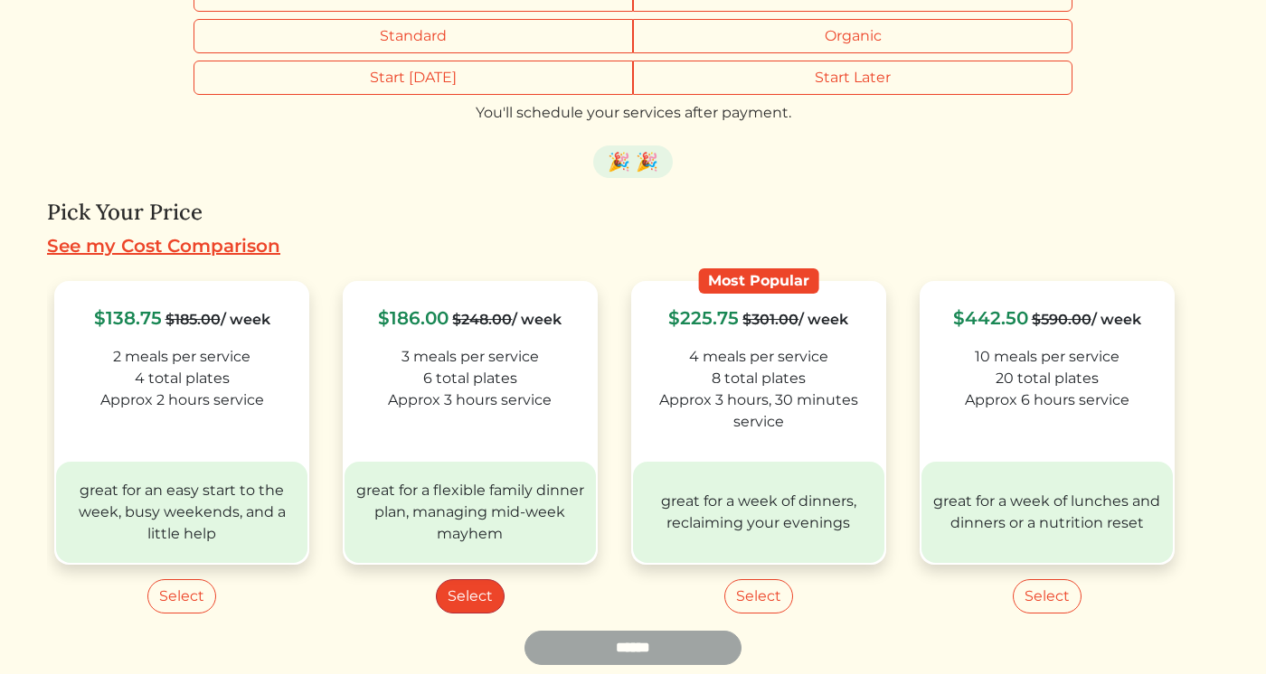
click at [457, 589] on button "Select" at bounding box center [470, 597] width 69 height 34
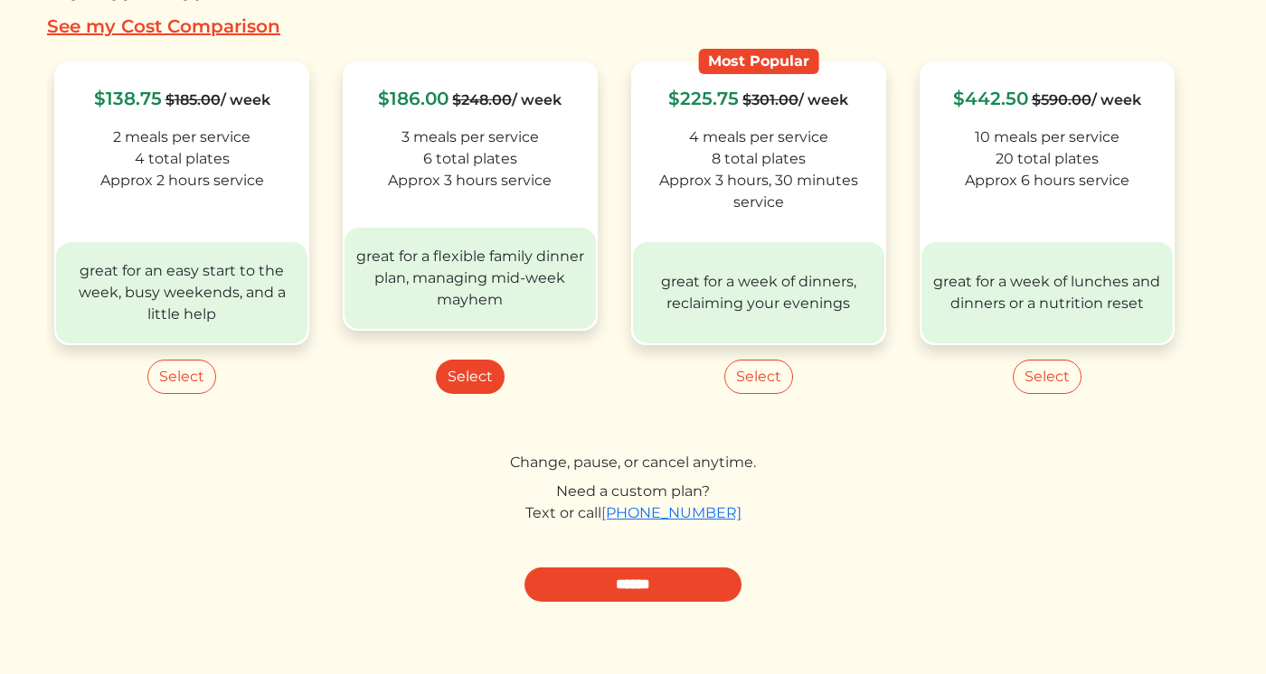
scroll to position [655, 0]
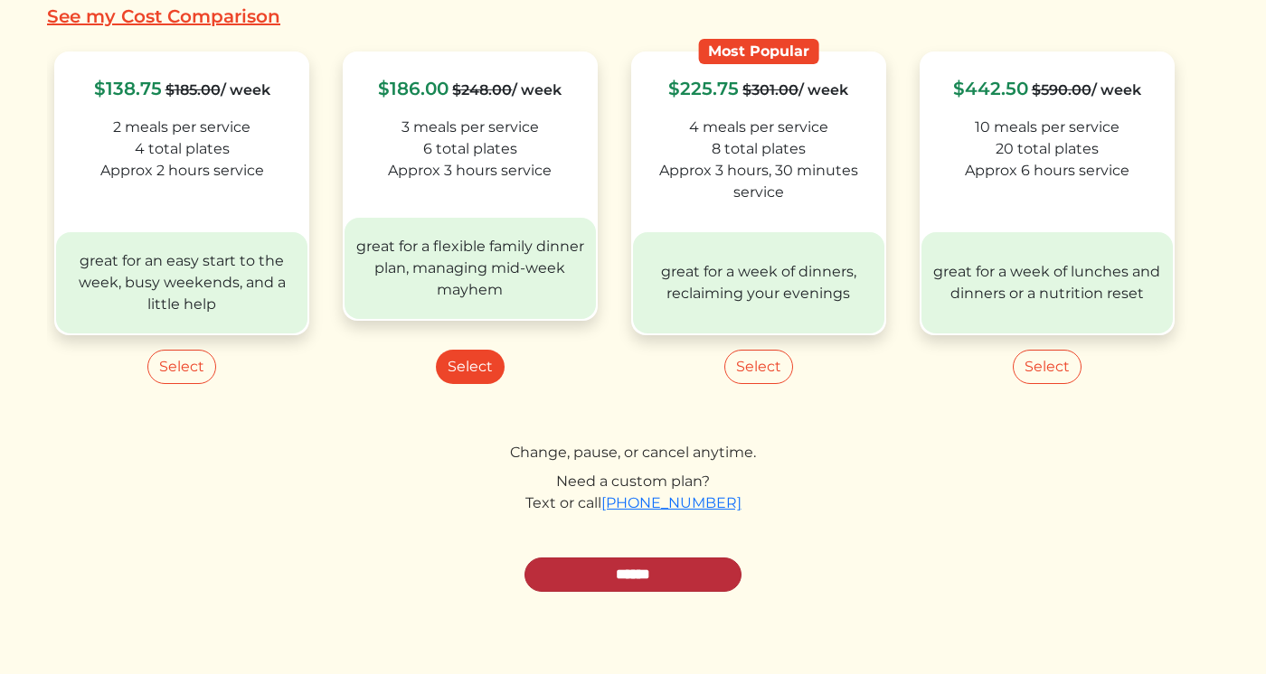
click at [624, 581] on input "******" at bounding box center [632, 575] width 217 height 34
click at [623, 570] on input "******" at bounding box center [632, 575] width 217 height 34
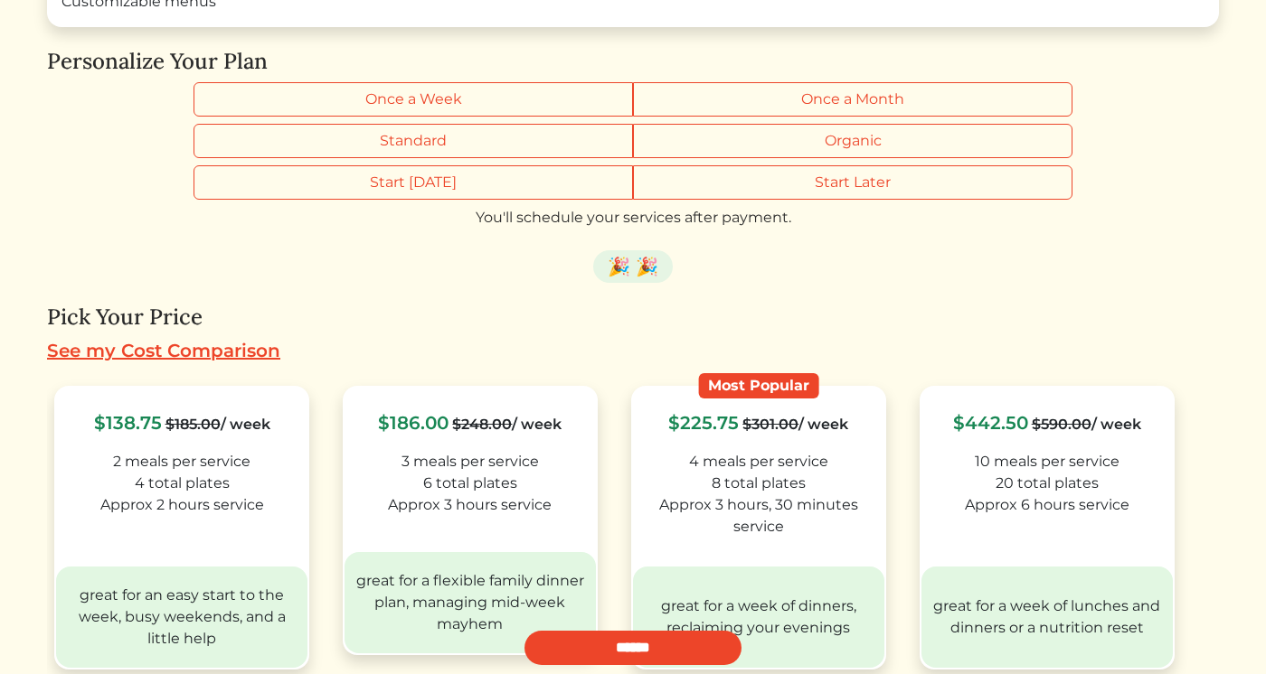
scroll to position [376, 0]
